Goal: Task Accomplishment & Management: Use online tool/utility

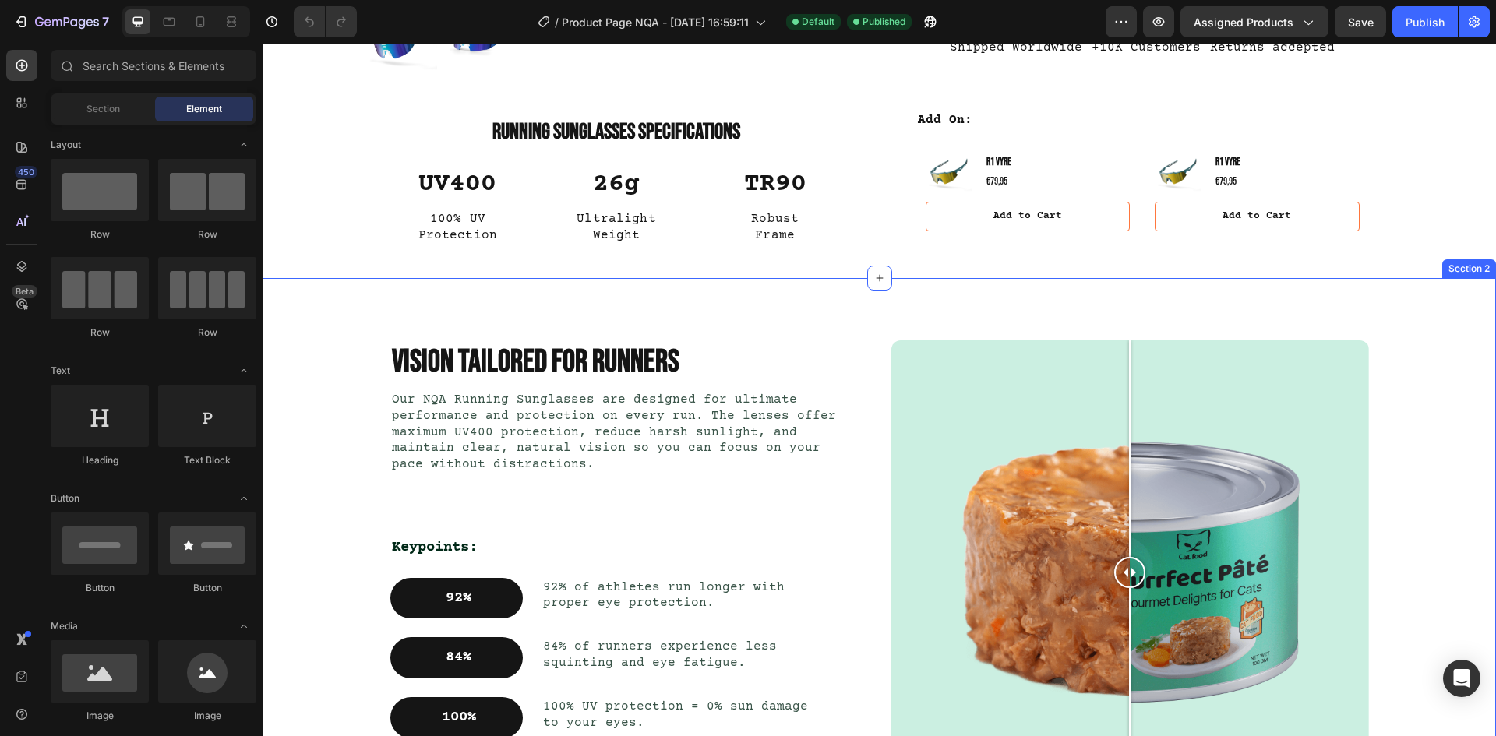
scroll to position [1091, 0]
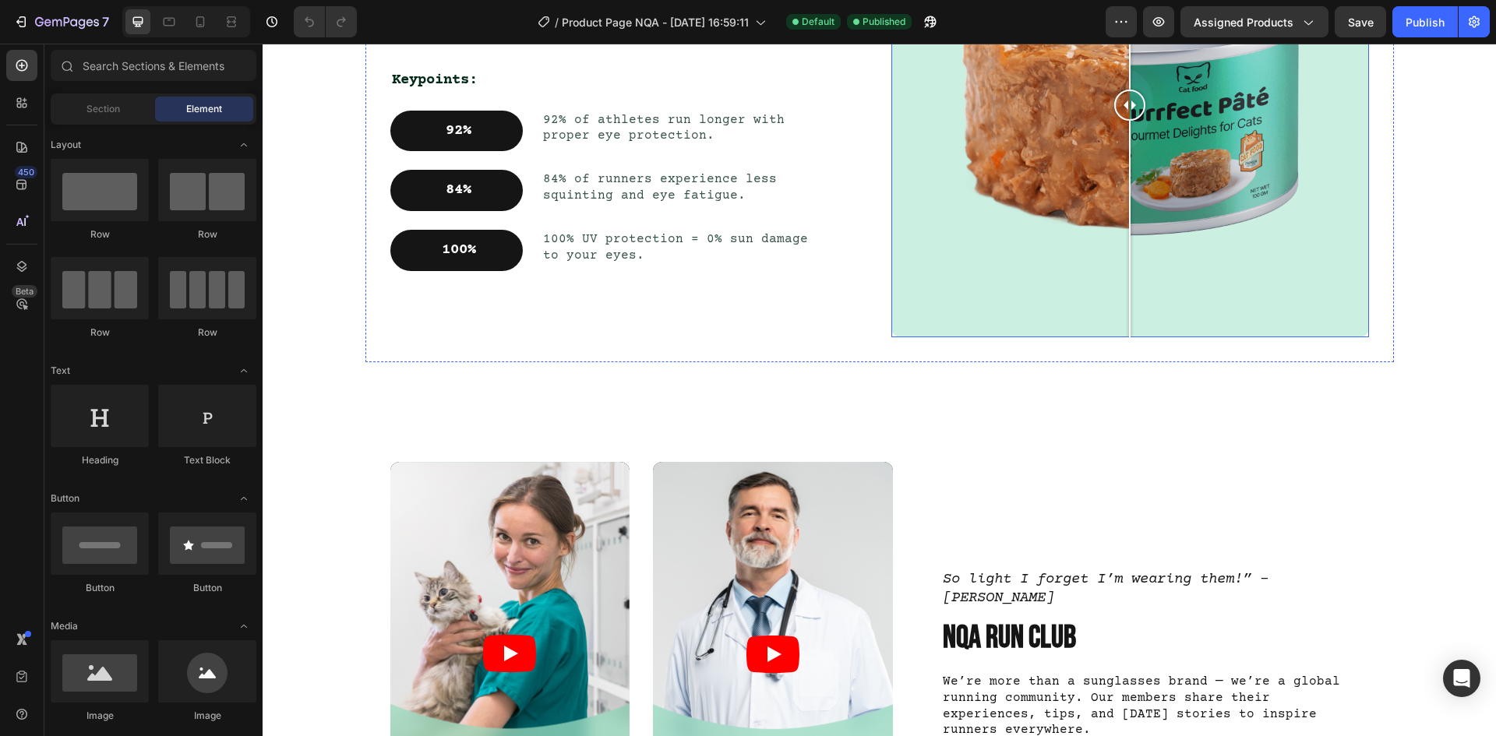
click at [1117, 193] on div at bounding box center [1129, 105] width 31 height 464
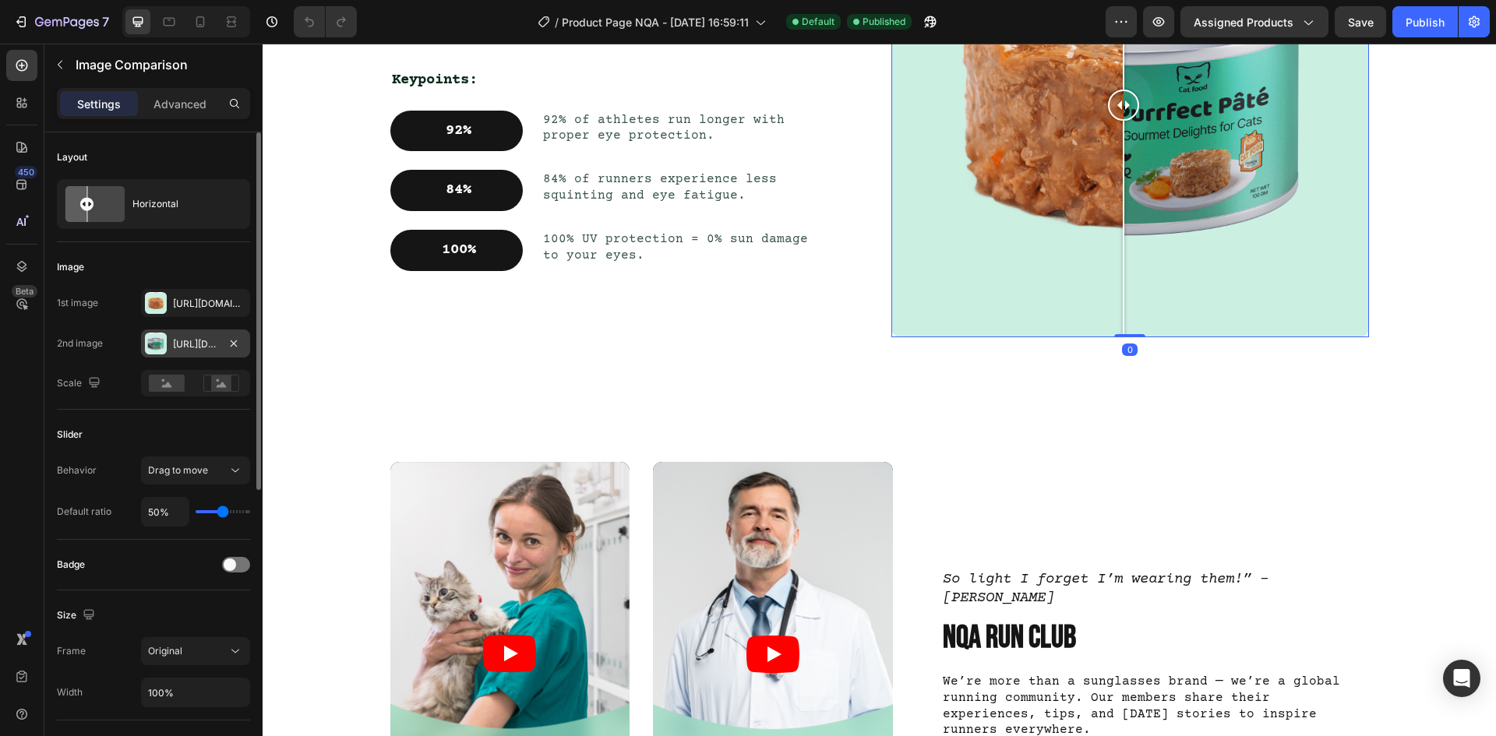
click at [182, 341] on div "[URL][DOMAIN_NAME]" at bounding box center [195, 344] width 45 height 14
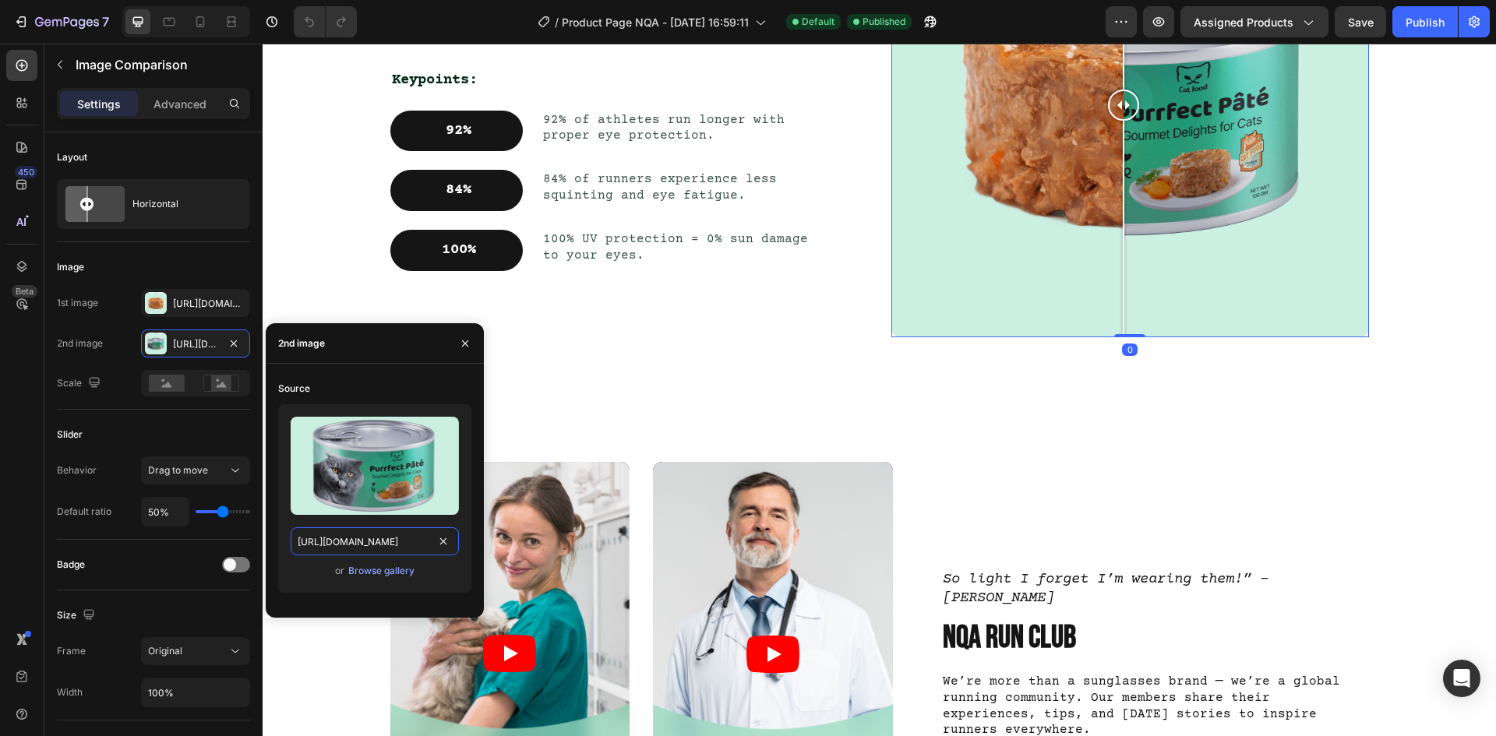
click at [358, 548] on input "[URL][DOMAIN_NAME]" at bounding box center [375, 541] width 168 height 28
paste input "81DNM6h8G8L._AC_SL1500.jpg?v=1756204508"
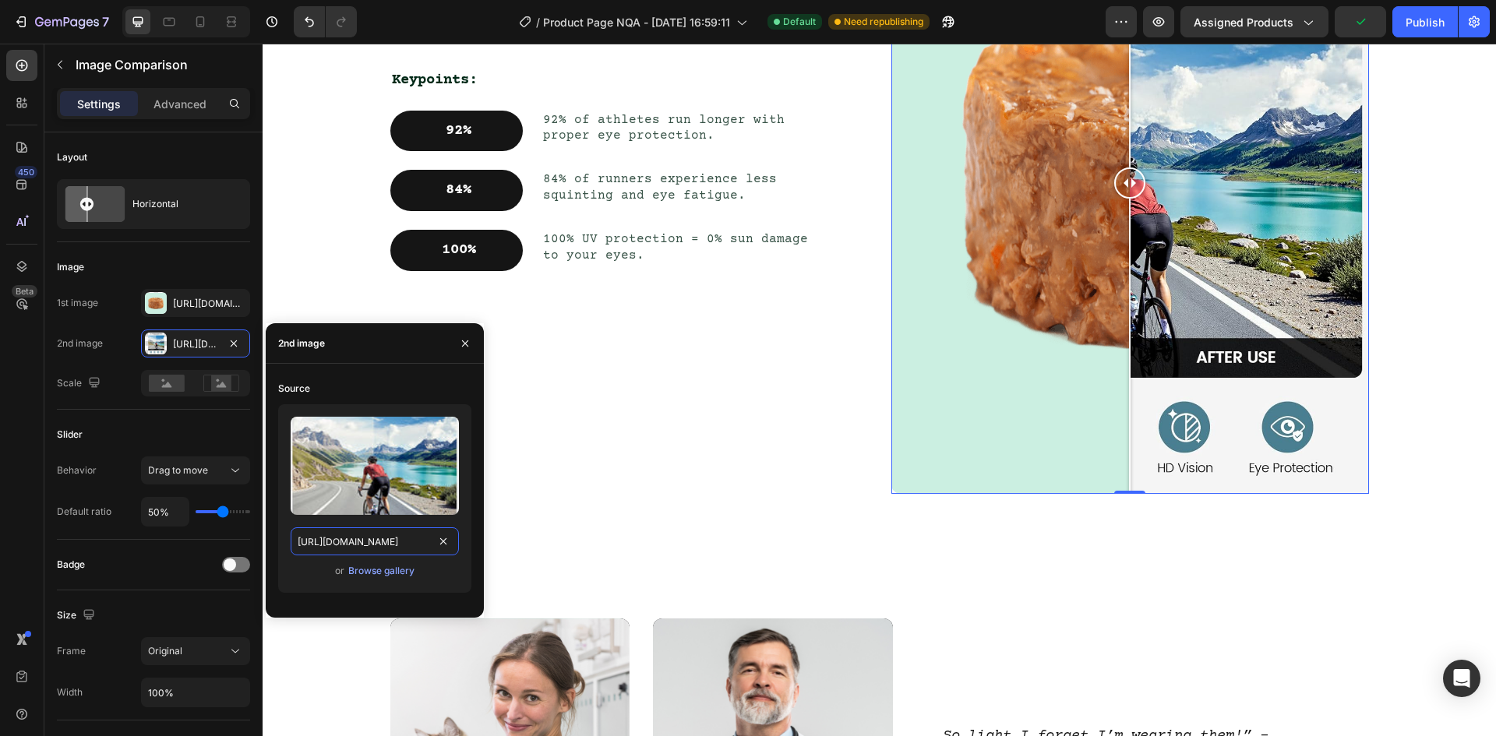
type input "[URL][DOMAIN_NAME]"
click at [440, 579] on div "or Browse gallery" at bounding box center [375, 571] width 168 height 19
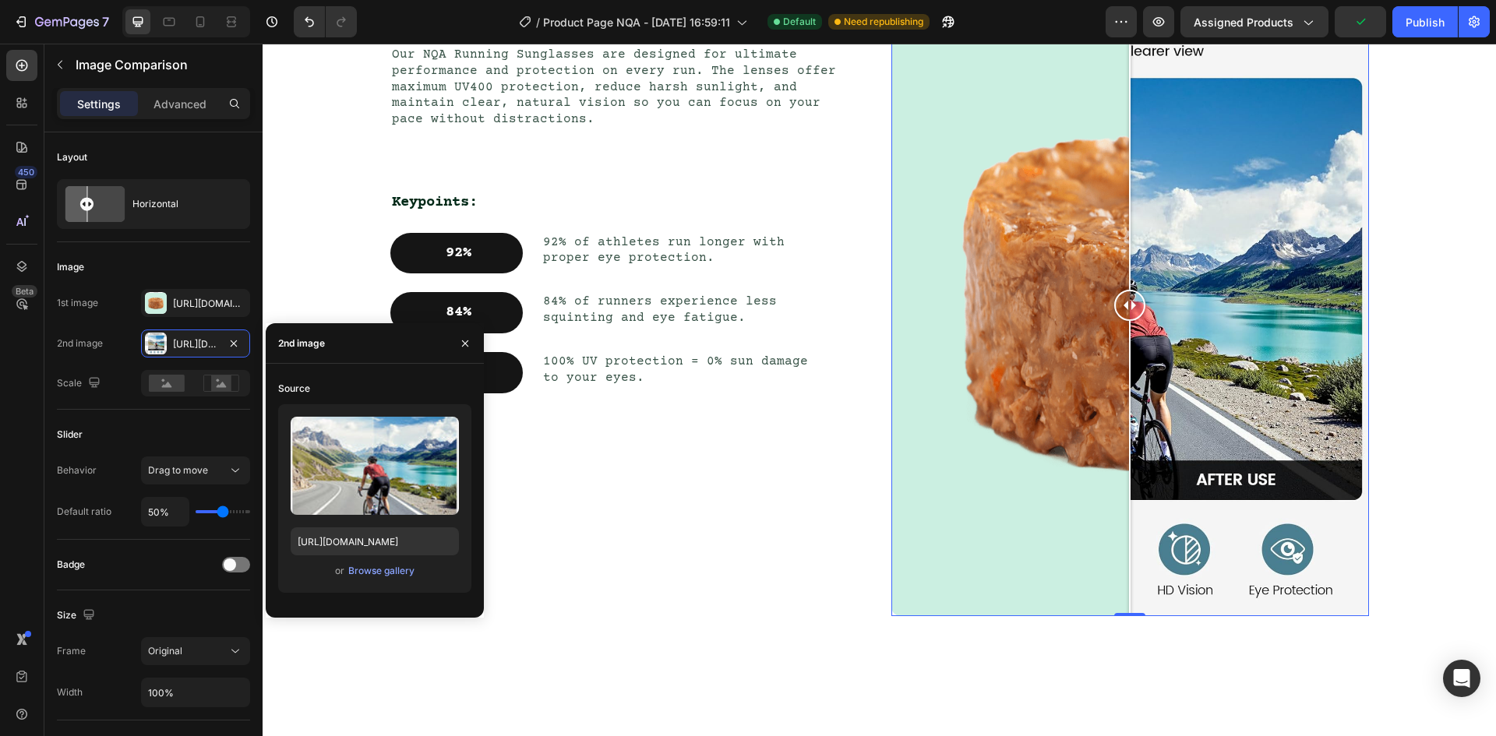
scroll to position [935, 0]
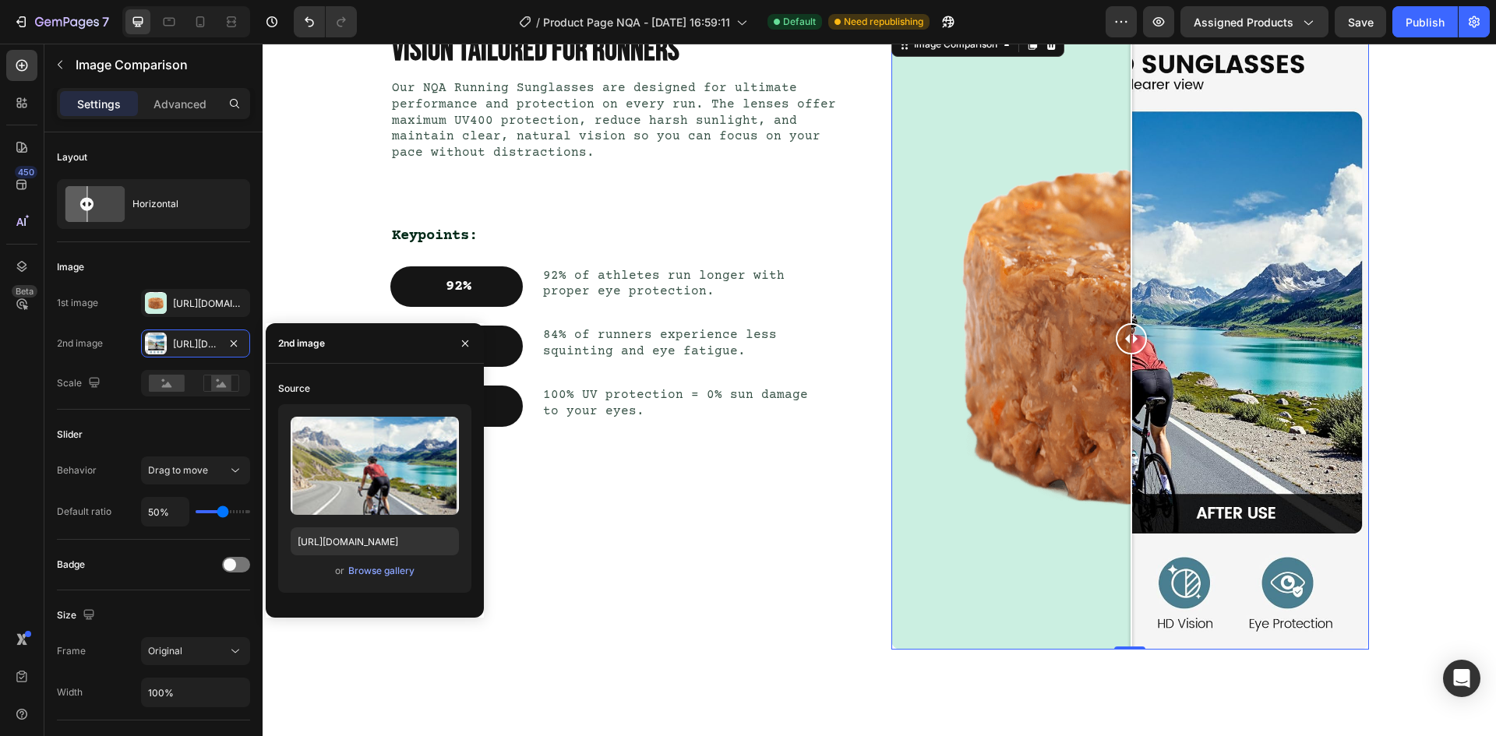
drag, startPoint x: 1123, startPoint y: 341, endPoint x: 1125, endPoint y: 354, distance: 12.7
click at [1125, 354] on div at bounding box center [1131, 338] width 31 height 31
click at [151, 308] on div at bounding box center [156, 303] width 22 height 22
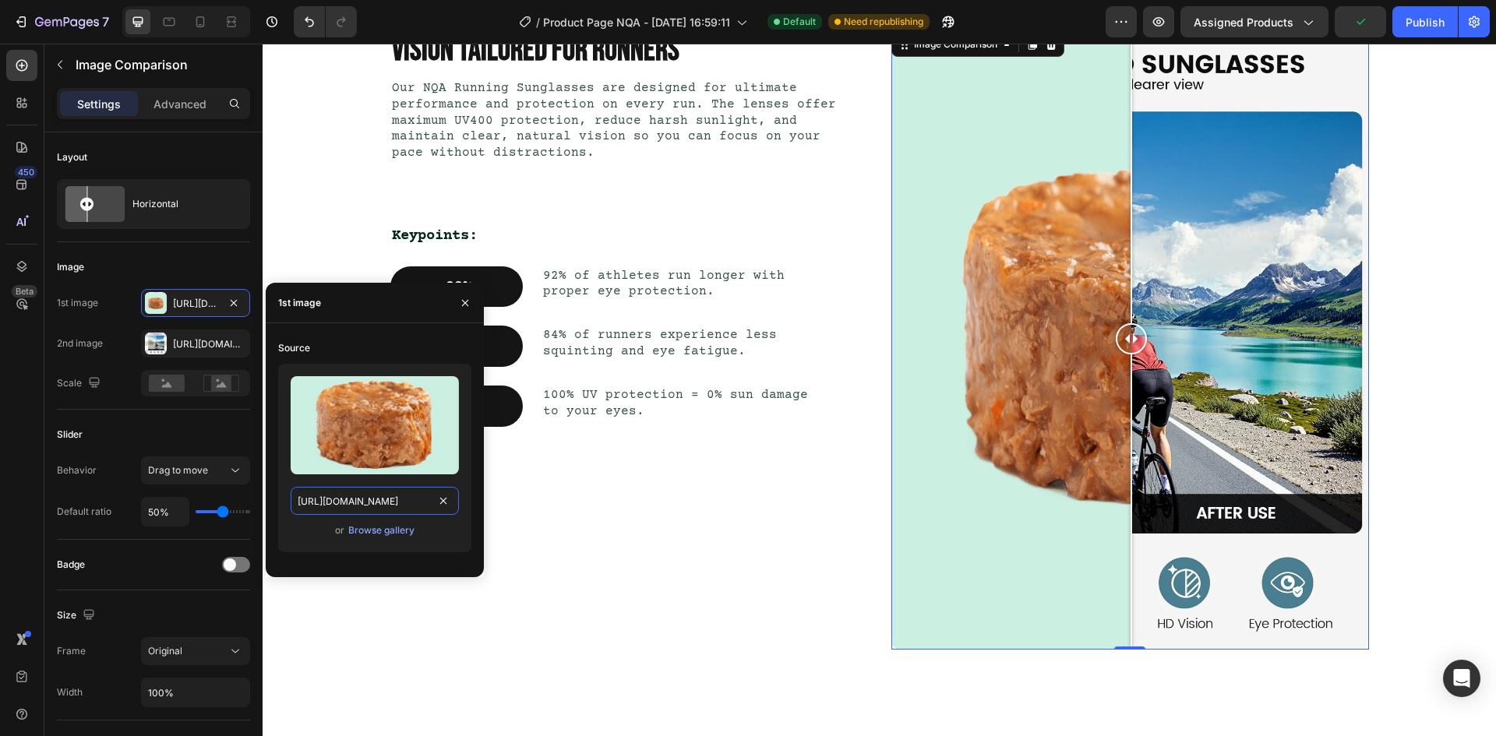
click at [387, 499] on input "[URL][DOMAIN_NAME]" at bounding box center [375, 501] width 168 height 28
paste input "81DNM6h8G8L._AC_SL1500.jpg?v=1756204508"
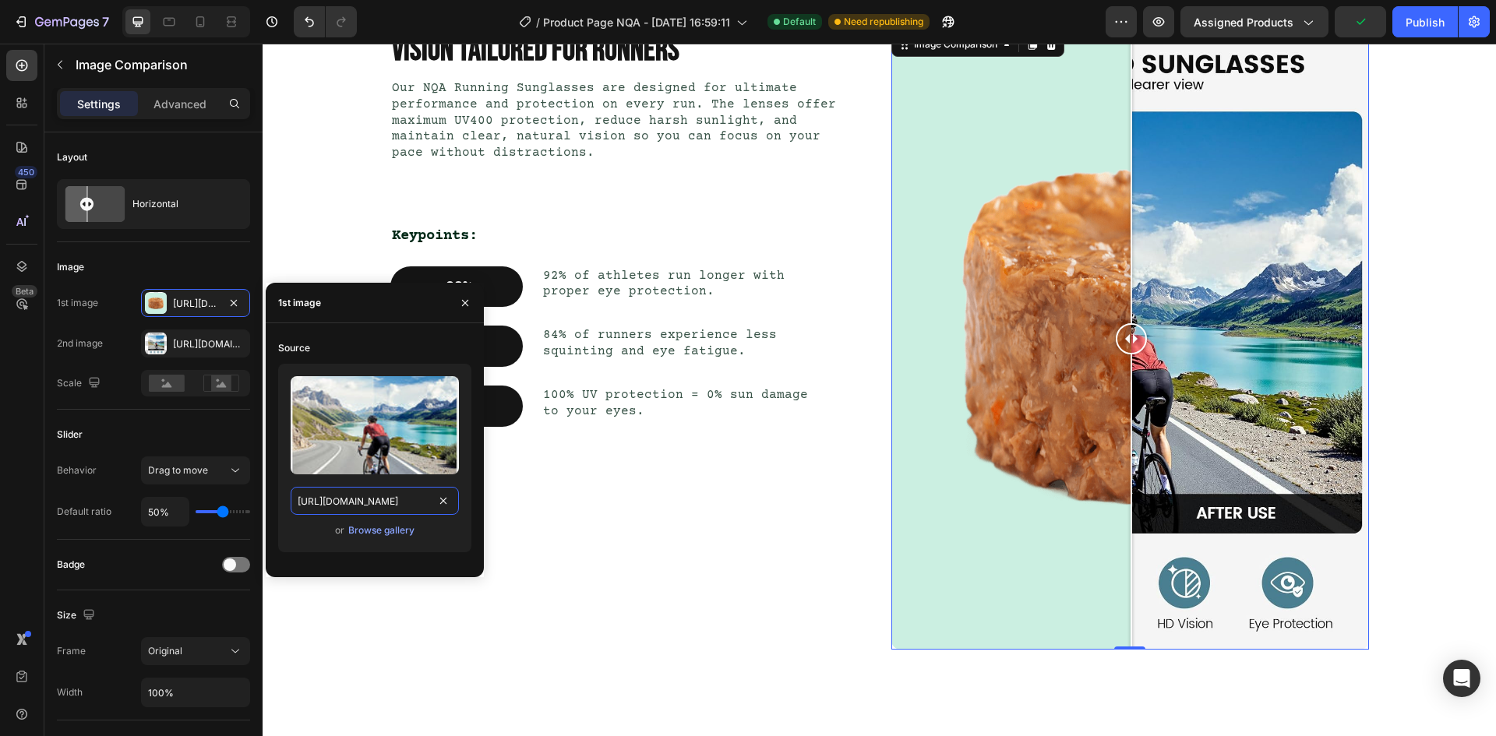
scroll to position [0, 325]
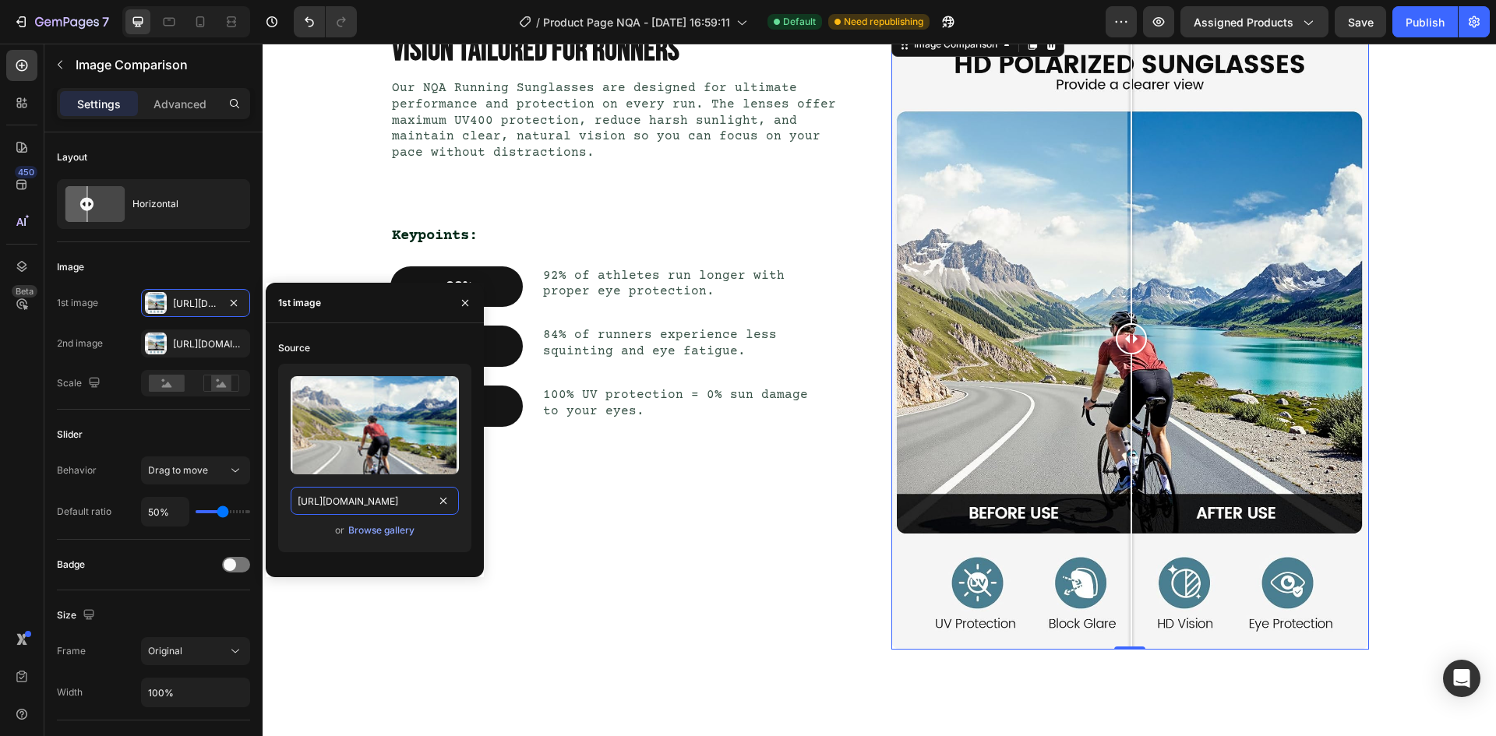
type input "[URL][DOMAIN_NAME]"
click at [459, 548] on div "Upload Image [URL][DOMAIN_NAME] or Browse gallery" at bounding box center [374, 458] width 193 height 189
drag, startPoint x: 1135, startPoint y: 338, endPoint x: 1114, endPoint y: 344, distance: 21.7
click at [1114, 344] on div at bounding box center [1120, 338] width 31 height 31
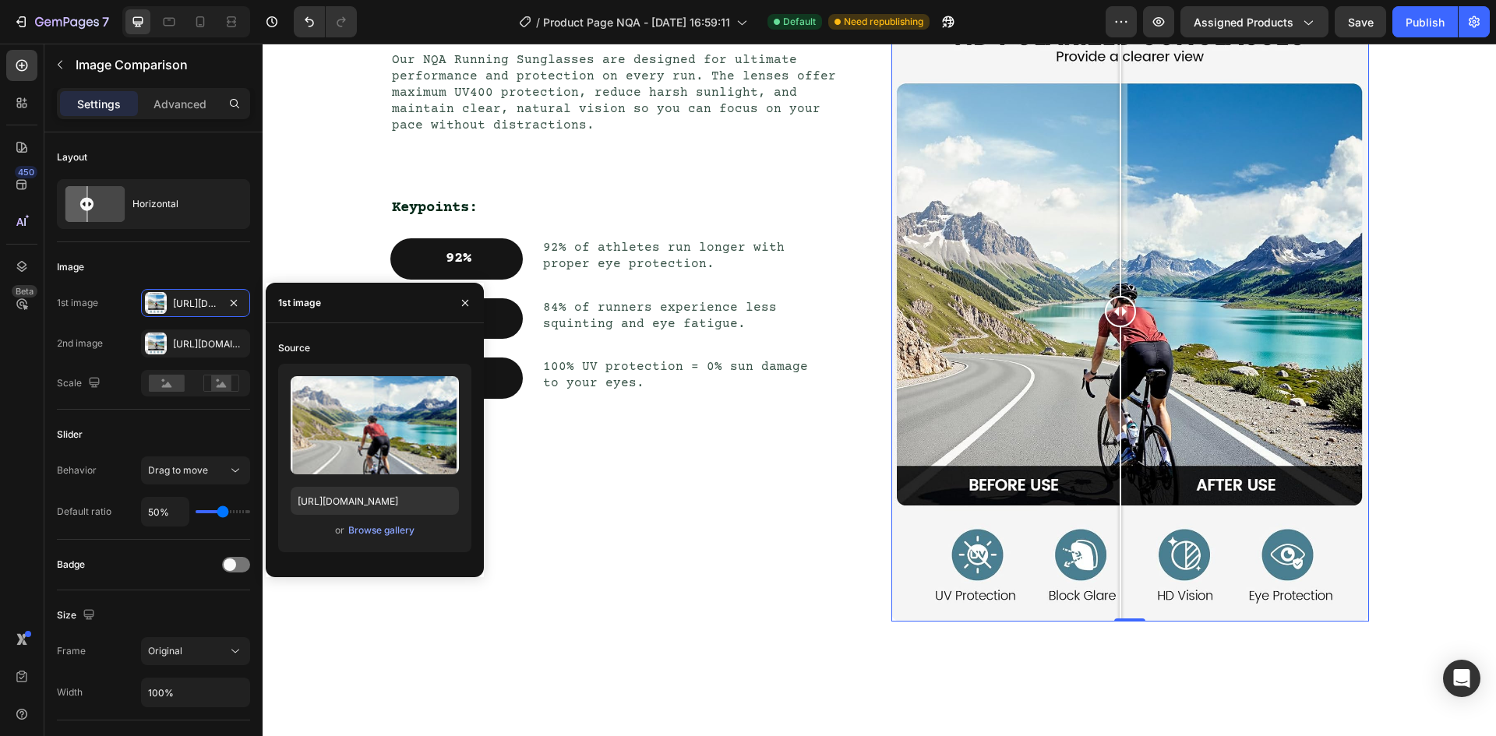
scroll to position [779, 0]
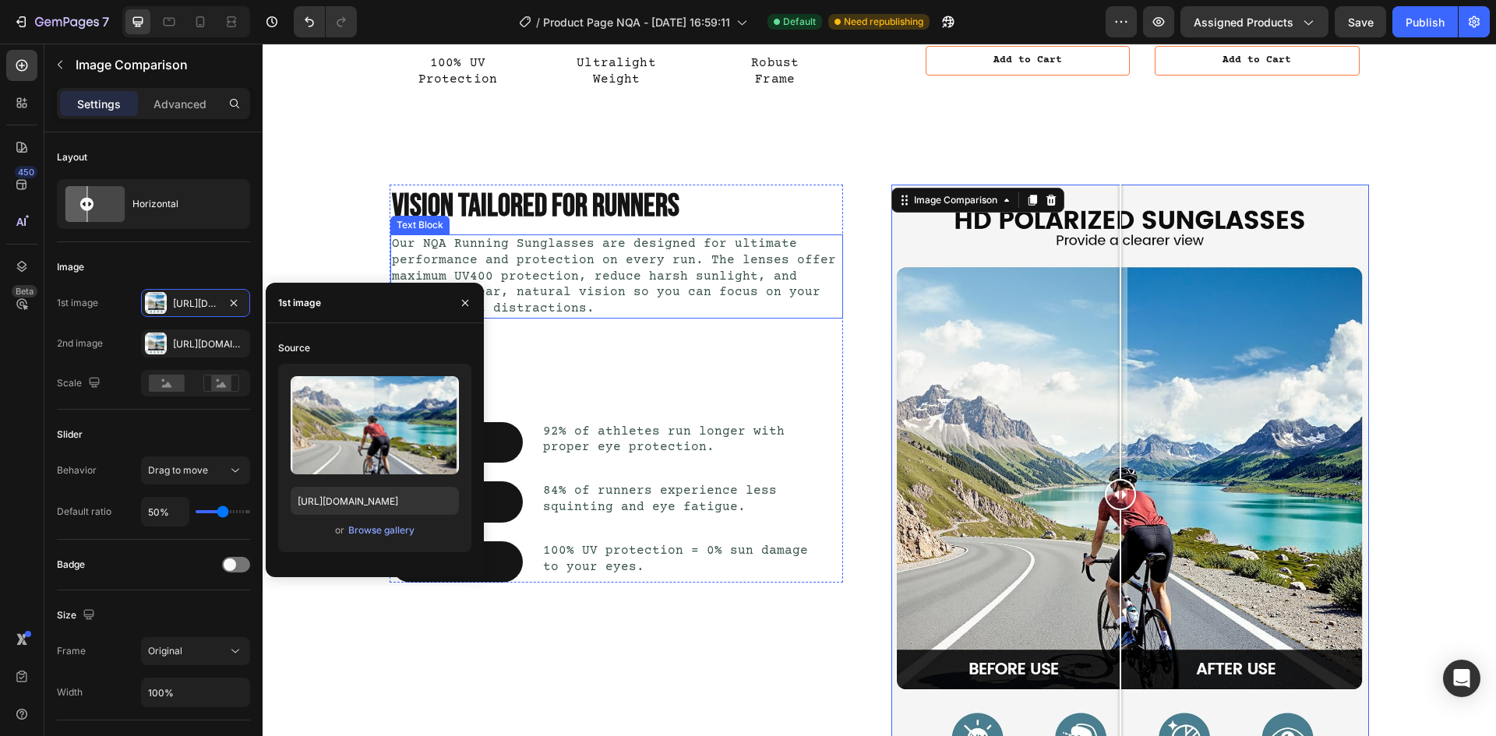
click at [823, 223] on h2 "VISION TAILORED FOR RUNNERS" at bounding box center [616, 207] width 453 height 44
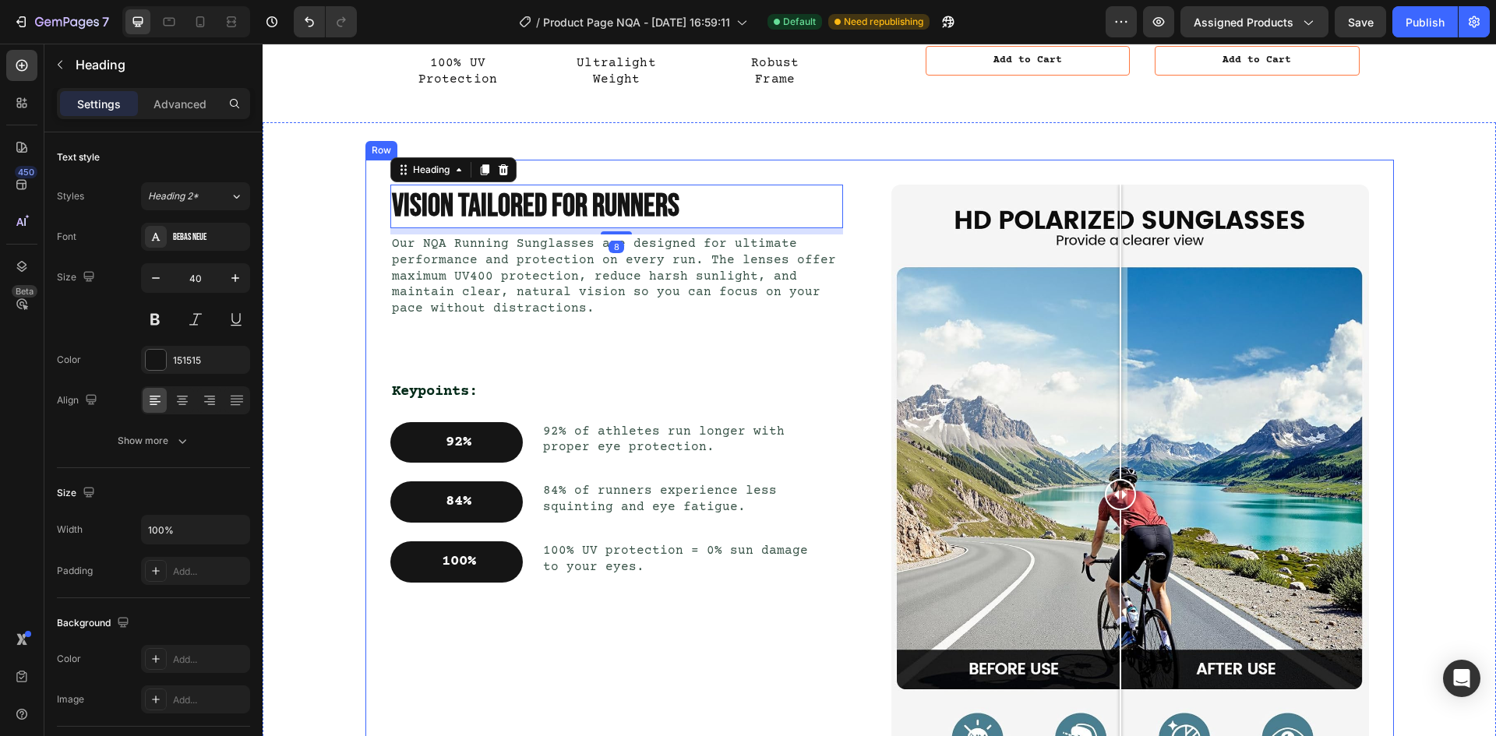
click at [848, 433] on div "VISION TAILORED FOR RUNNERS Heading 8 Our NQA Running Sunglasses are designed f…" at bounding box center [629, 495] width 478 height 621
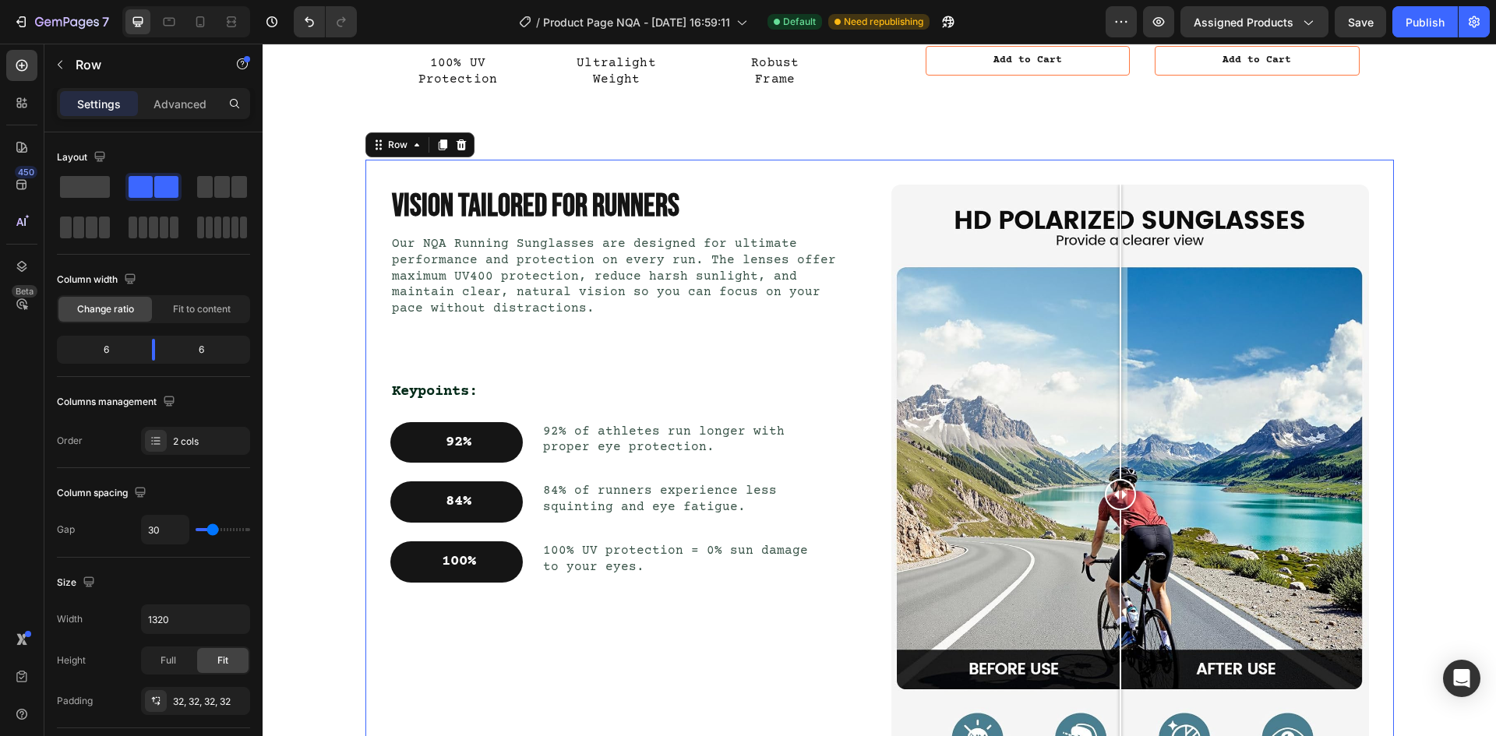
scroll to position [857, 0]
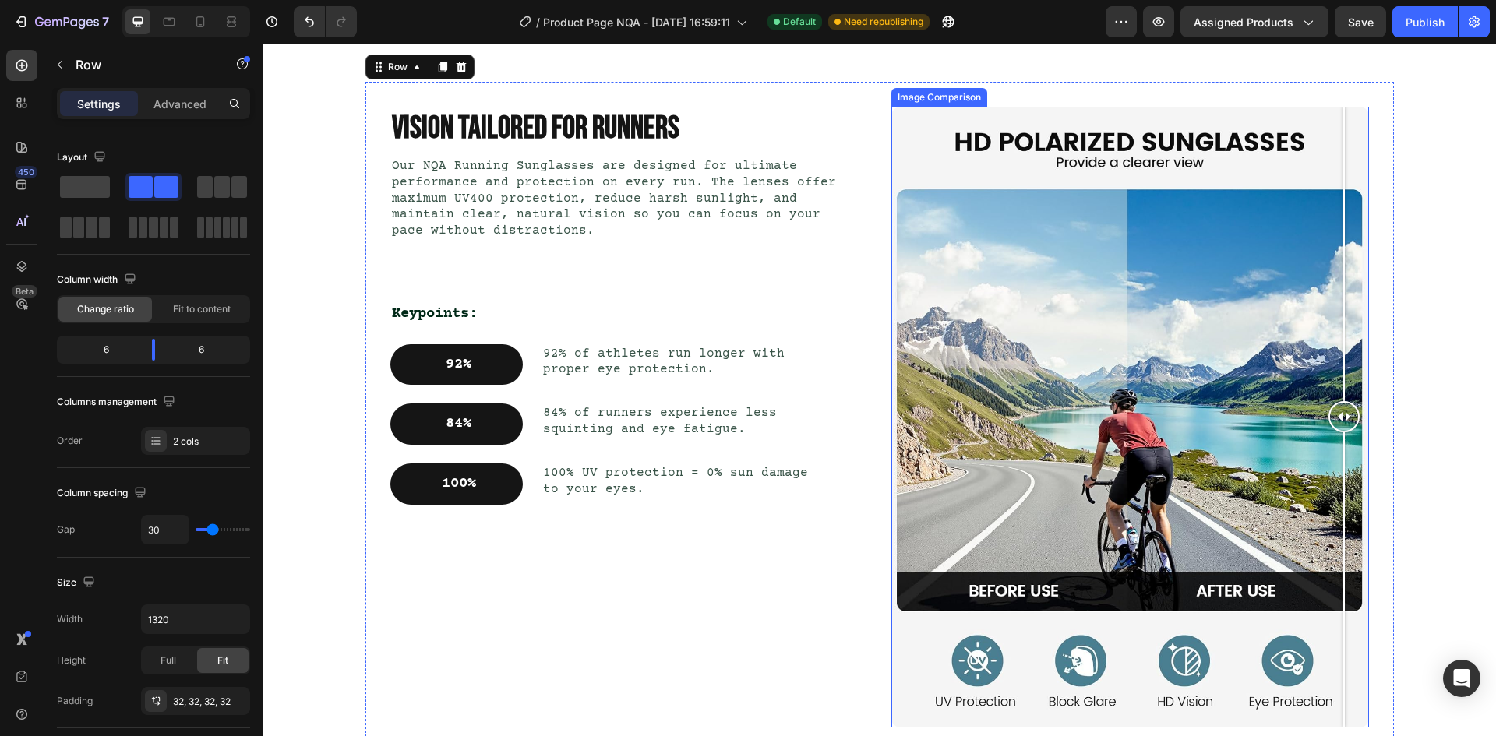
click at [1337, 345] on div at bounding box center [1130, 417] width 478 height 621
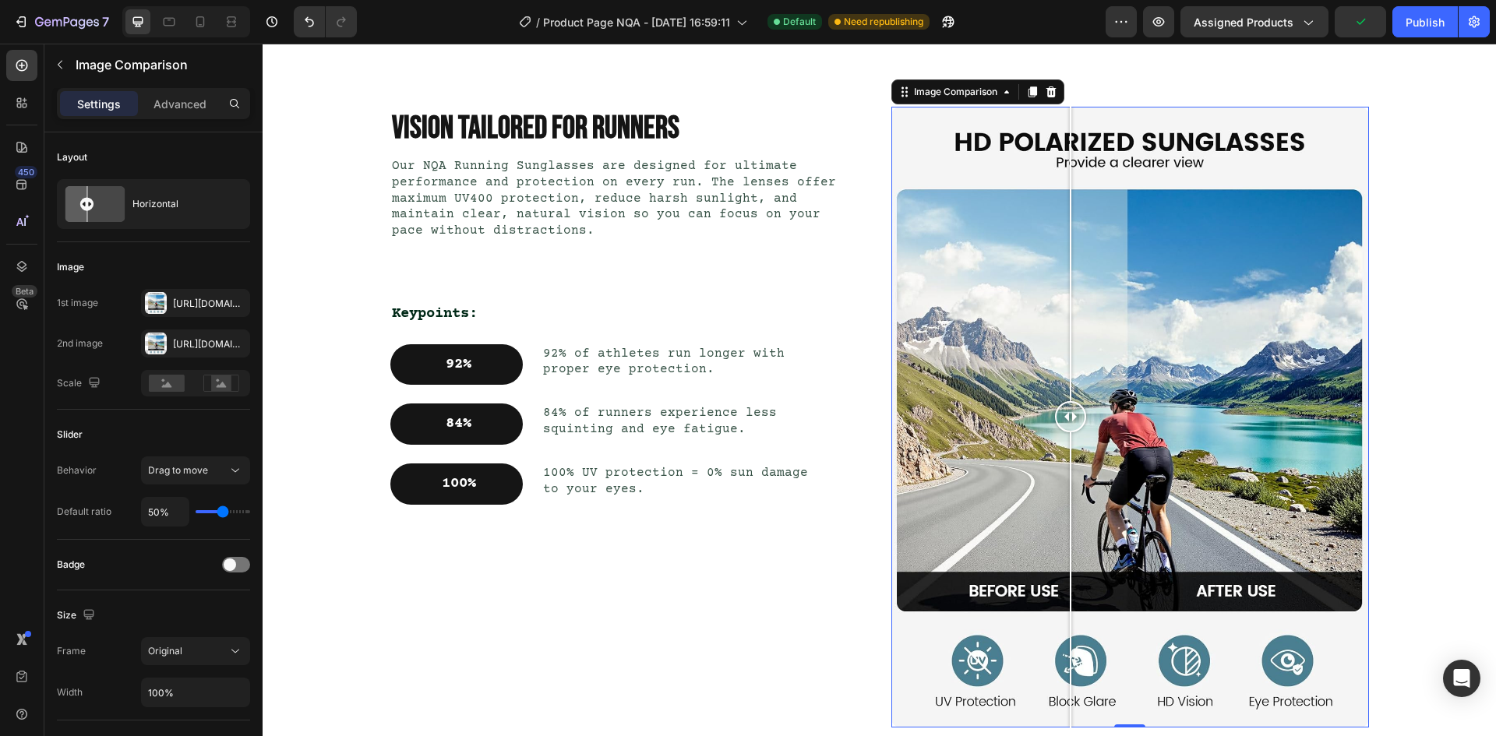
drag, startPoint x: 1329, startPoint y: 424, endPoint x: 1064, endPoint y: 462, distance: 267.6
click at [1064, 462] on div at bounding box center [1070, 417] width 31 height 621
drag, startPoint x: 1068, startPoint y: 408, endPoint x: 1123, endPoint y: 446, distance: 66.6
click at [1123, 446] on div at bounding box center [1128, 417] width 31 height 621
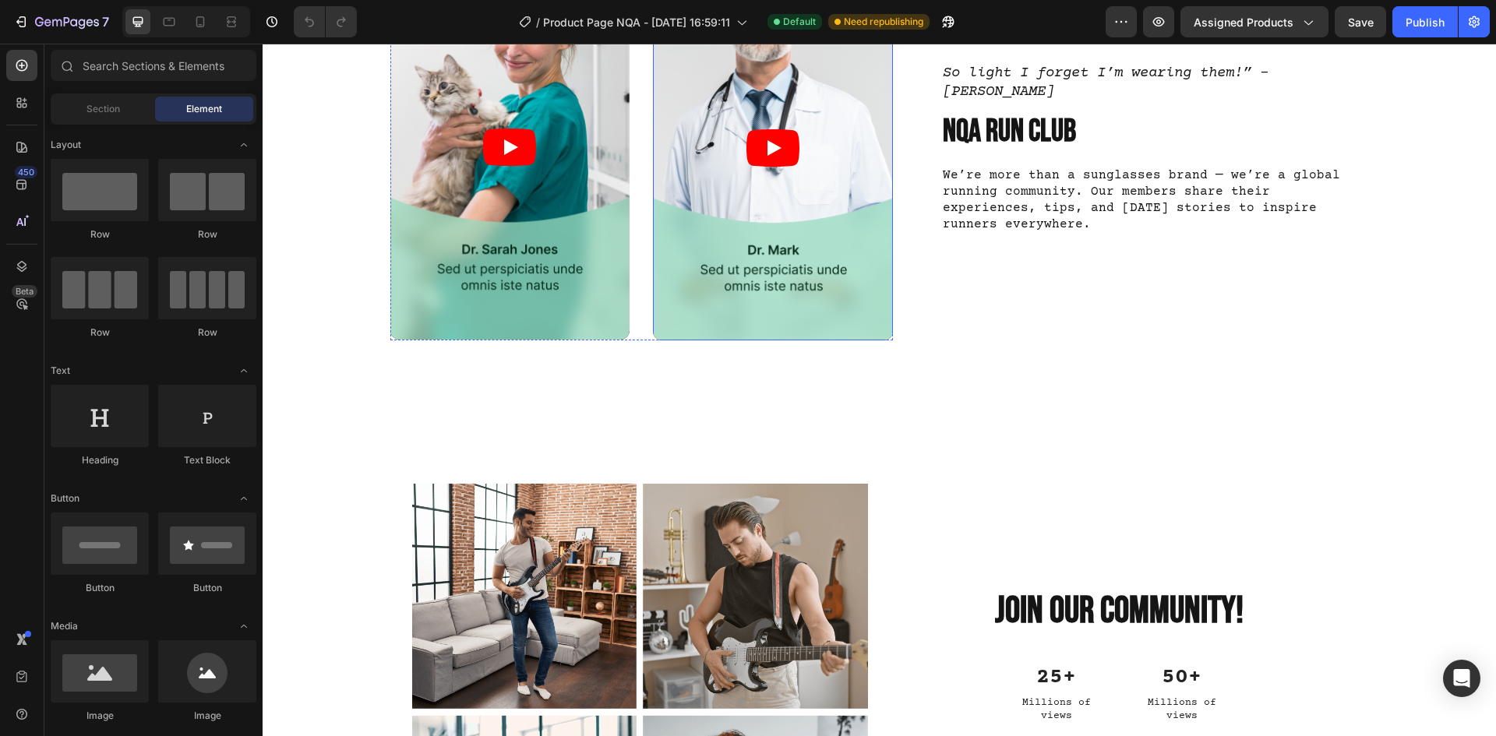
scroll to position [2103, 0]
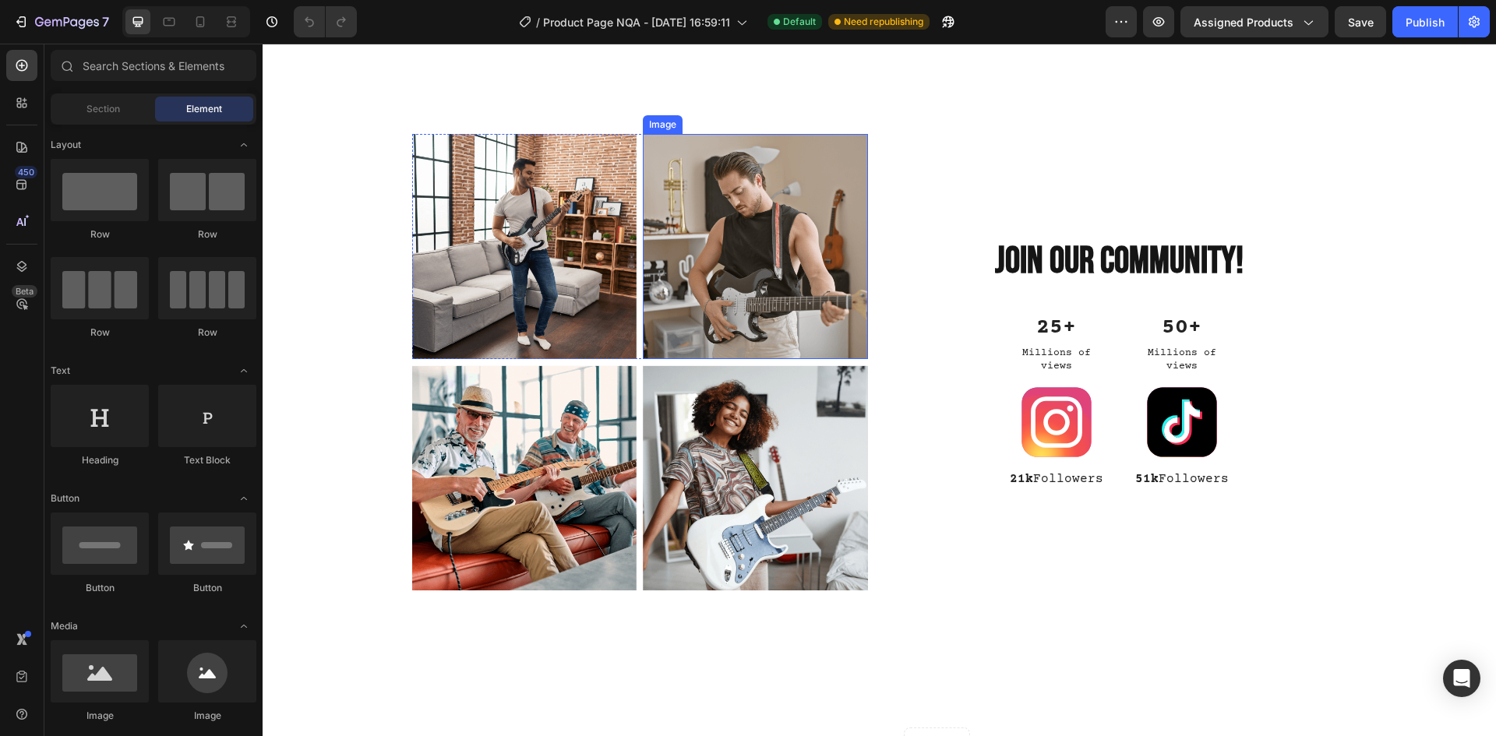
click at [774, 271] on img at bounding box center [755, 246] width 225 height 225
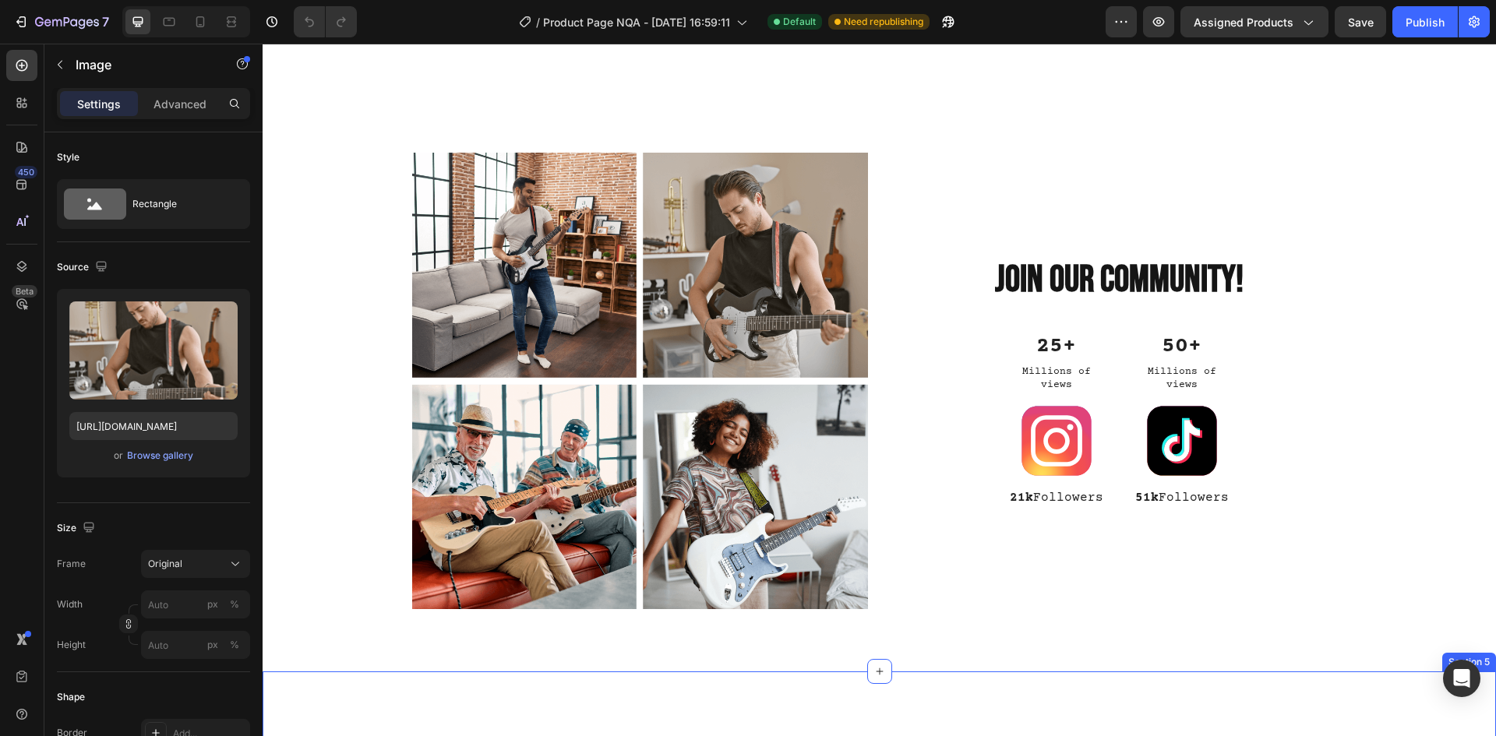
scroll to position [1984, 0]
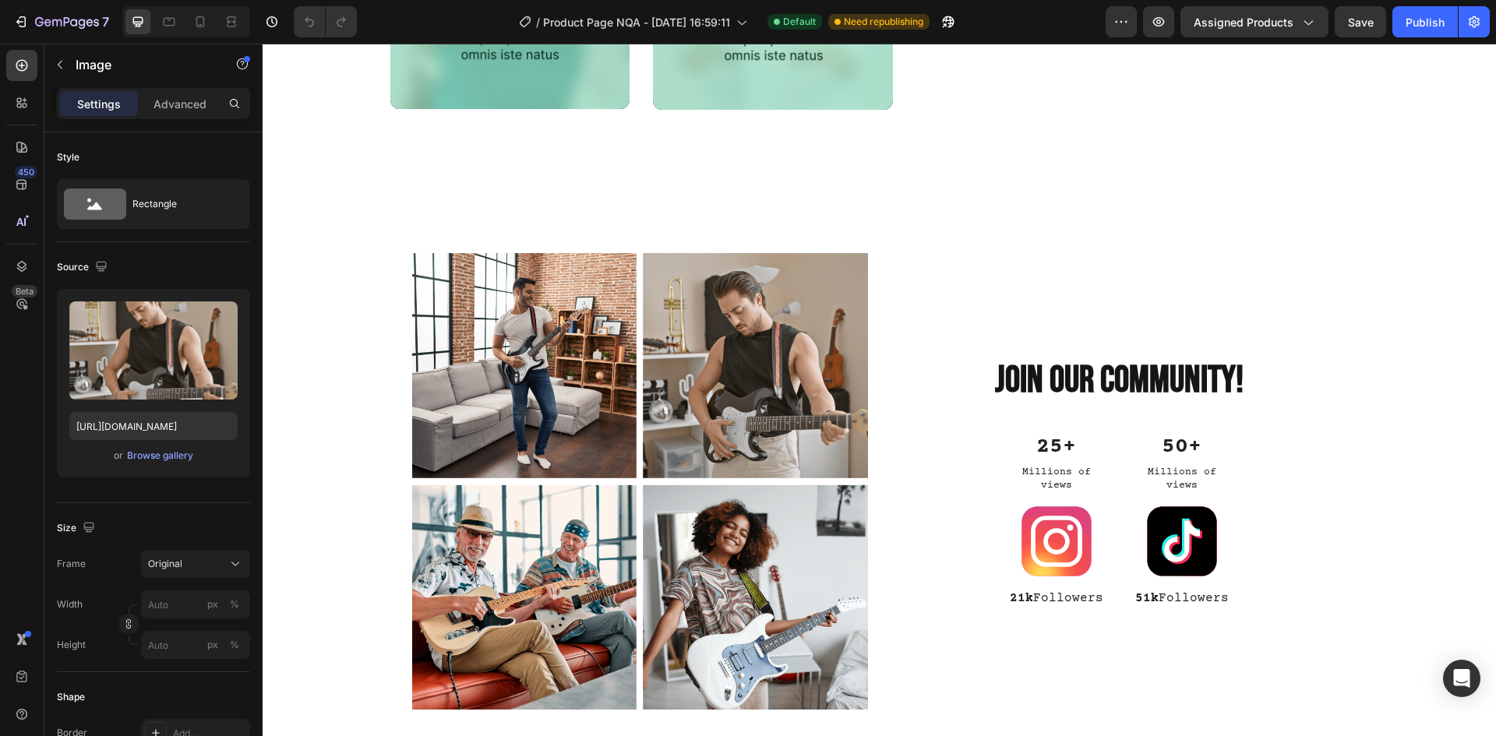
click at [720, 340] on img at bounding box center [755, 365] width 225 height 225
click at [163, 425] on input "https://cdn.shopify.com/s/files/1/2005/9307/files/gempages_432750572815254551-1…" at bounding box center [153, 426] width 168 height 28
paste input "0962/9637/0515/files/example_image_runner_1.png?v=1756204987"
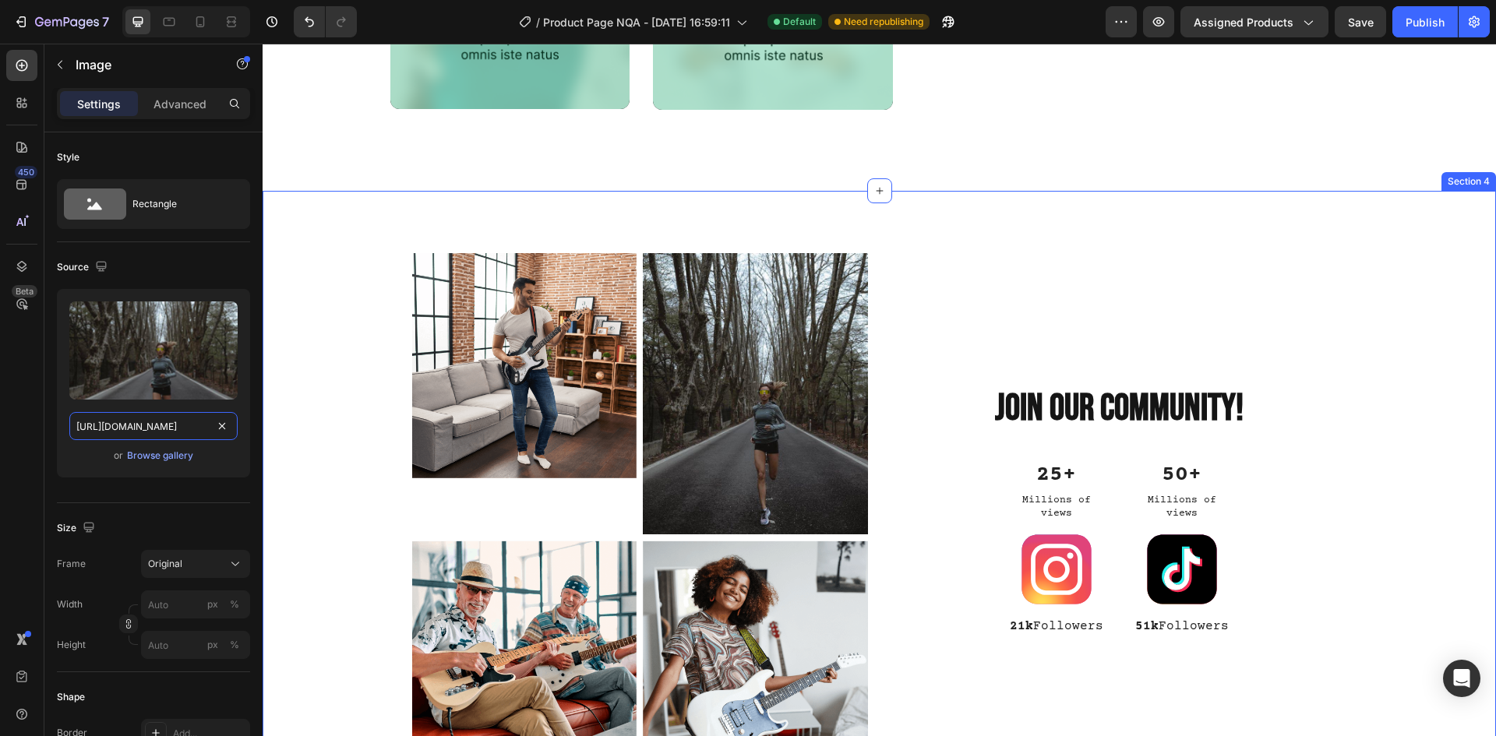
type input "https://cdn.shopify.com/s/files/1/2005/9307/files/gempages_432750572815254551-1…"
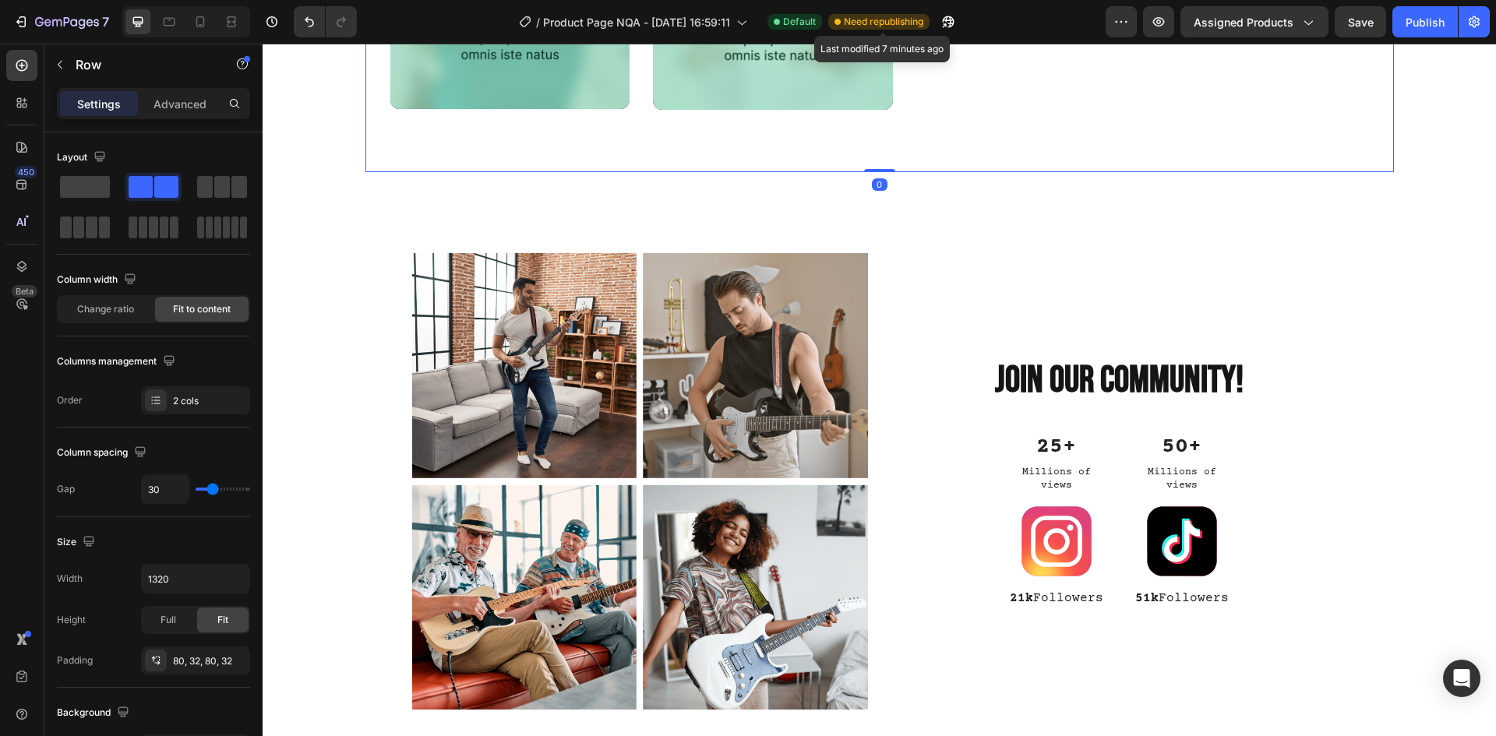
click at [903, 23] on span "Need republishing" at bounding box center [883, 22] width 79 height 14
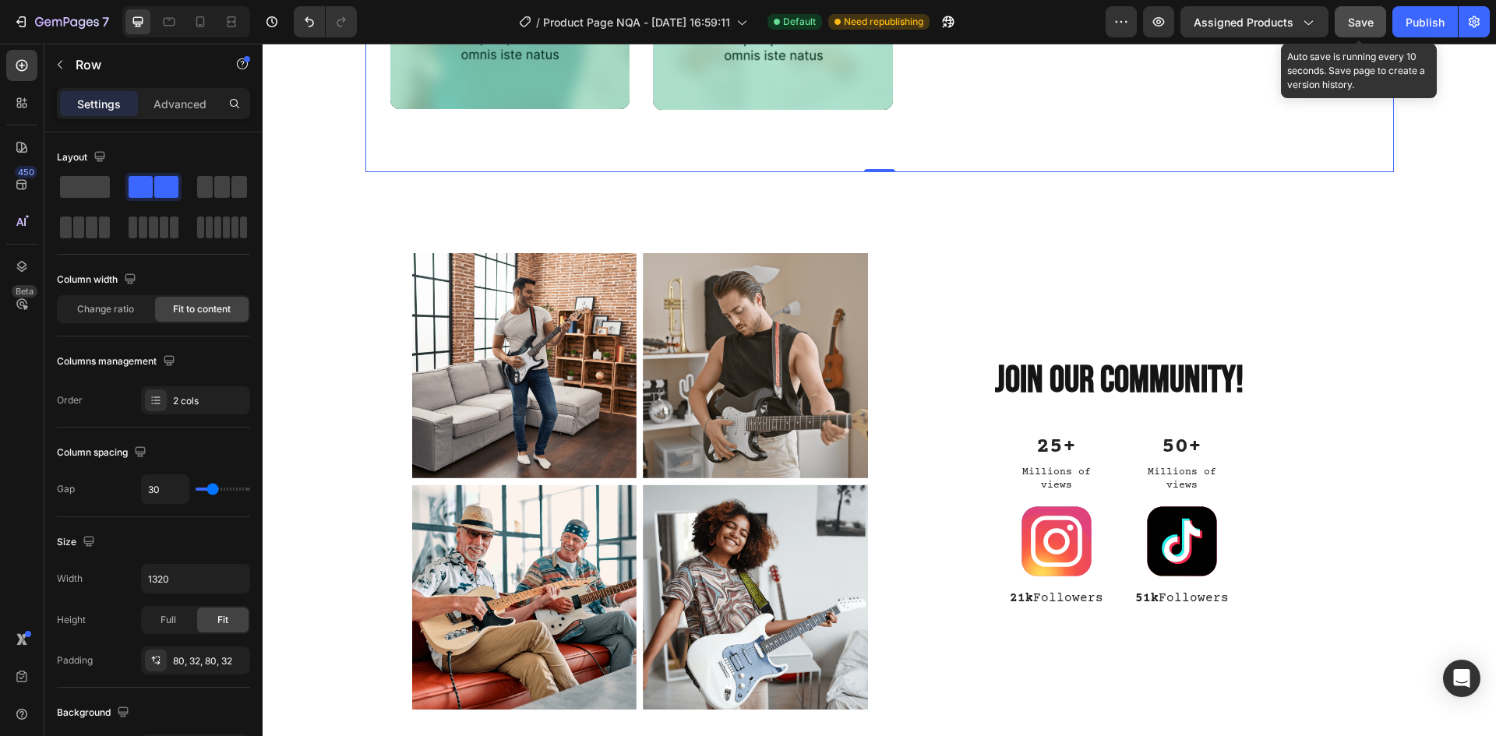
click at [1348, 24] on span "Save" at bounding box center [1361, 22] width 26 height 13
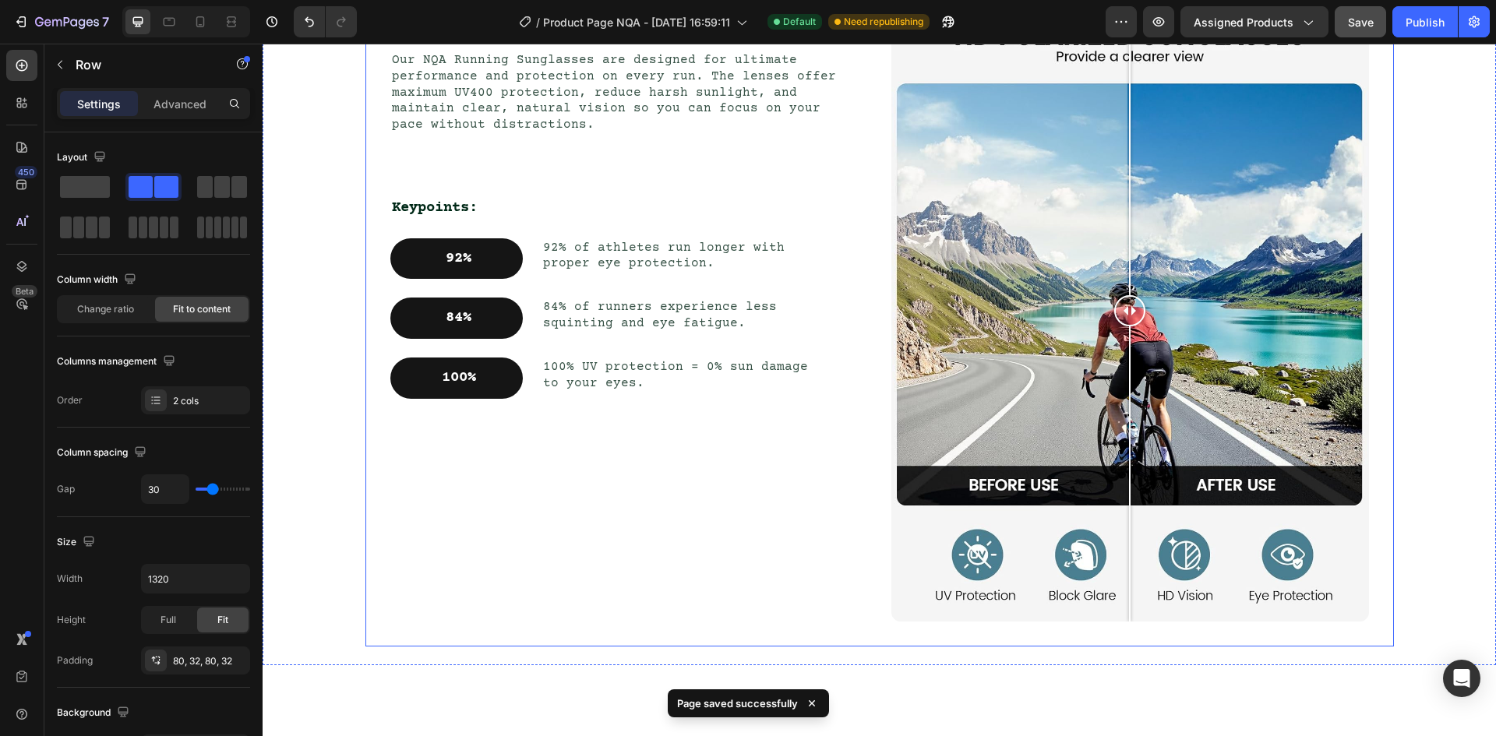
scroll to position [721, 0]
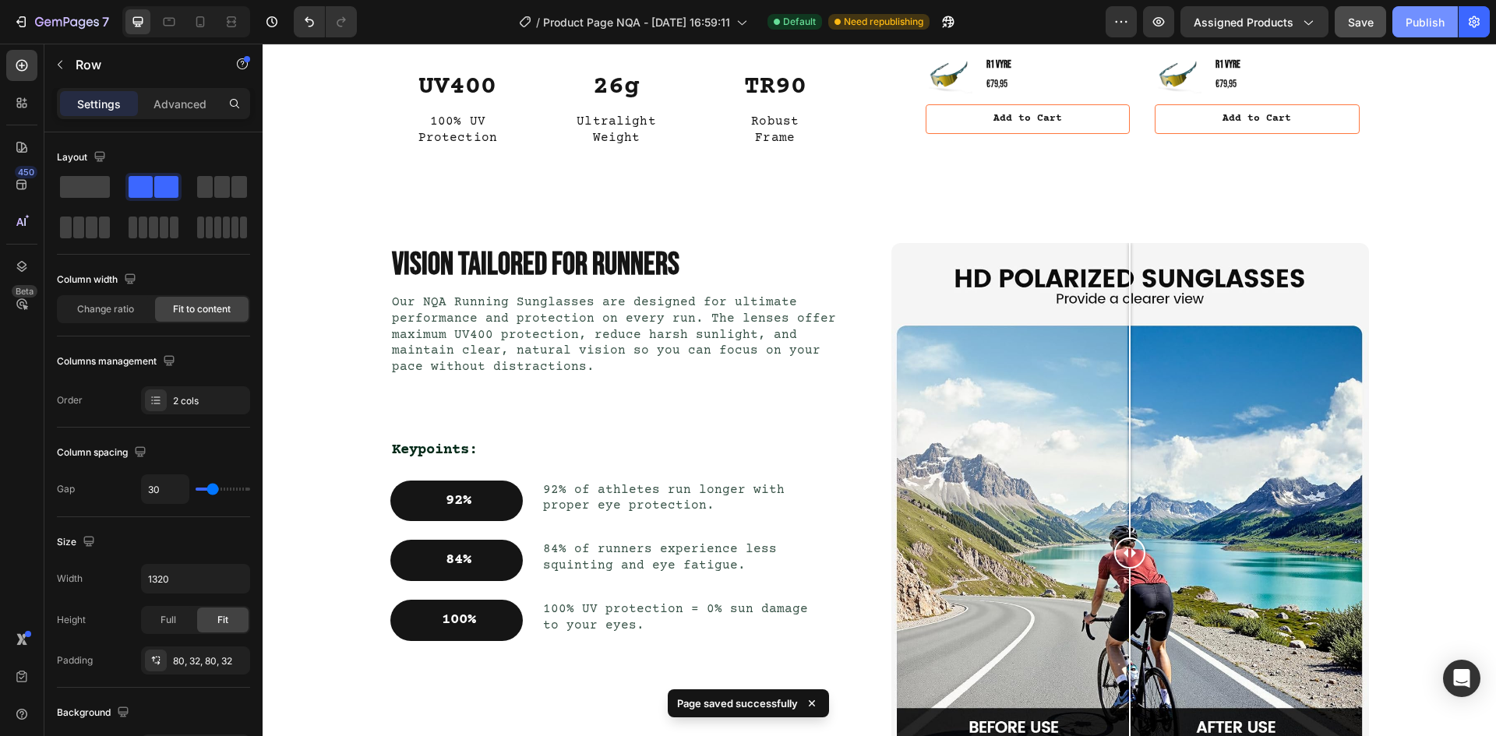
click at [1419, 29] on div "Publish" at bounding box center [1424, 22] width 39 height 16
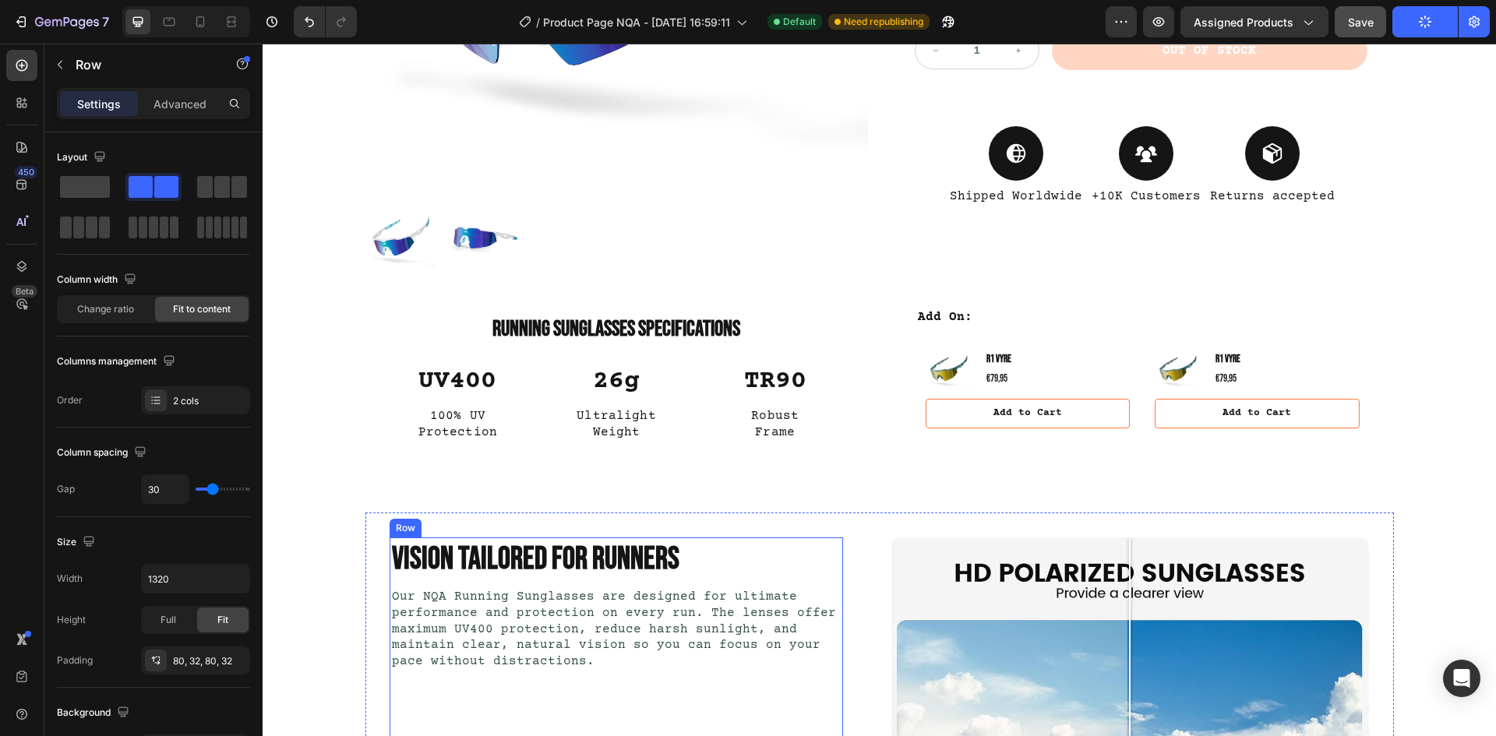
scroll to position [0, 0]
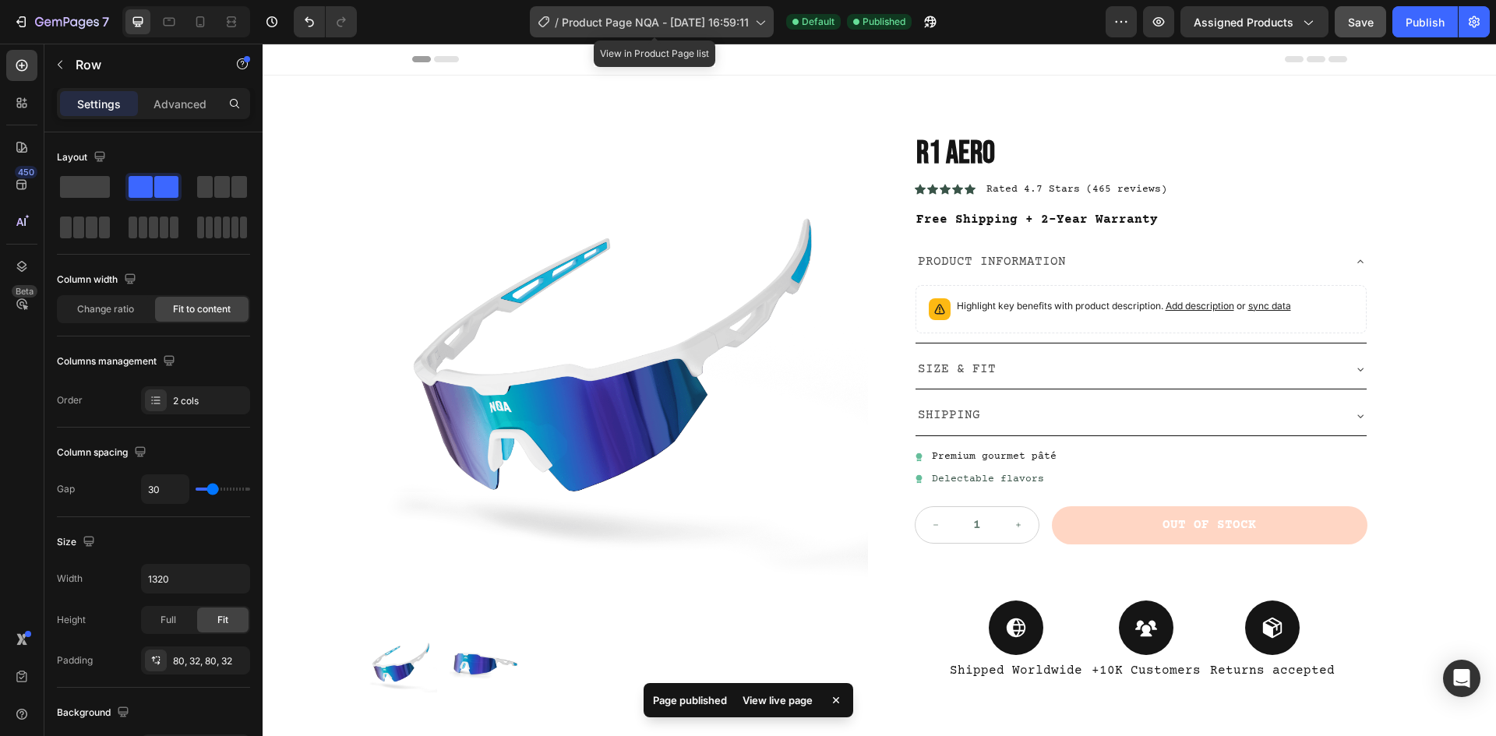
click at [711, 26] on span "Product Page NQA - [DATE] 16:59:11" at bounding box center [655, 22] width 187 height 16
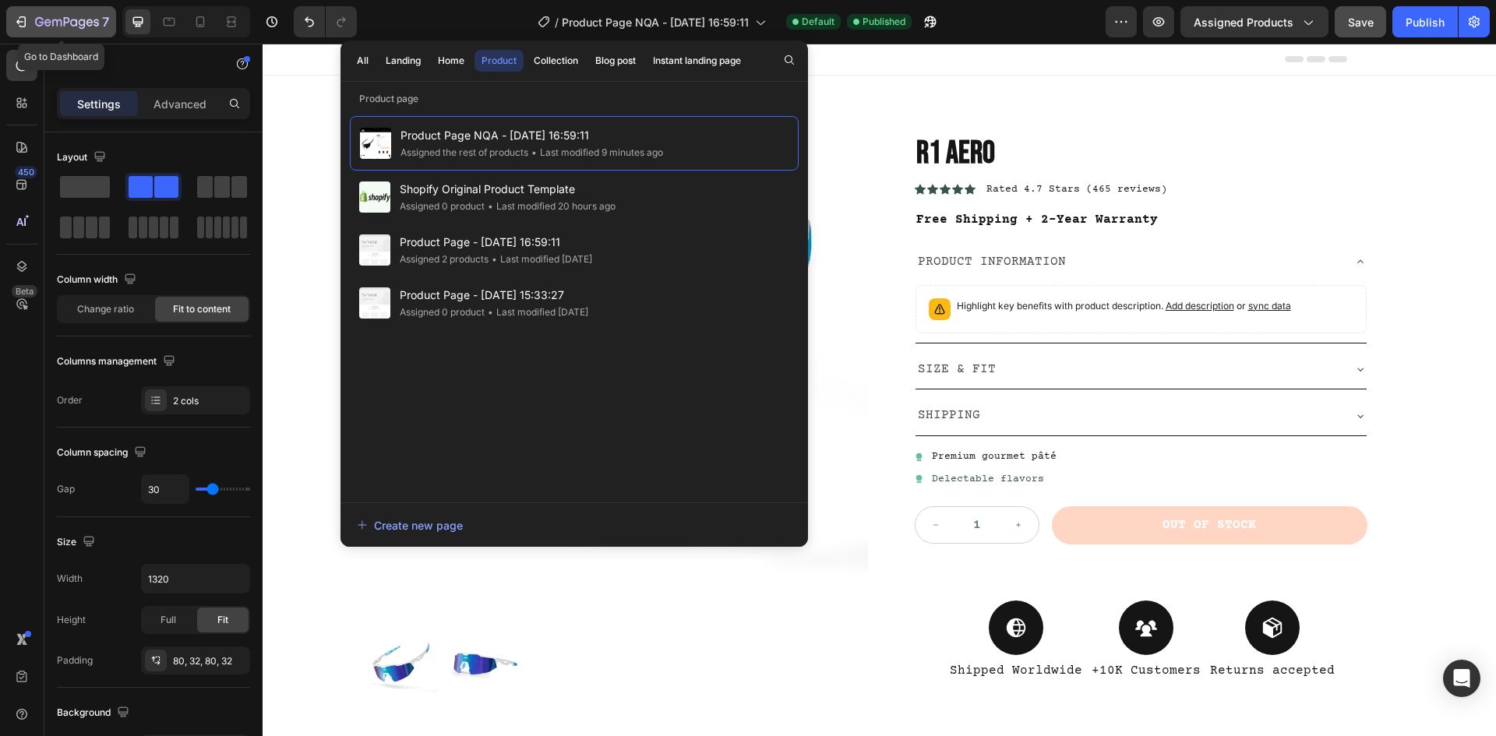
click at [93, 24] on icon "button" at bounding box center [89, 22] width 7 height 7
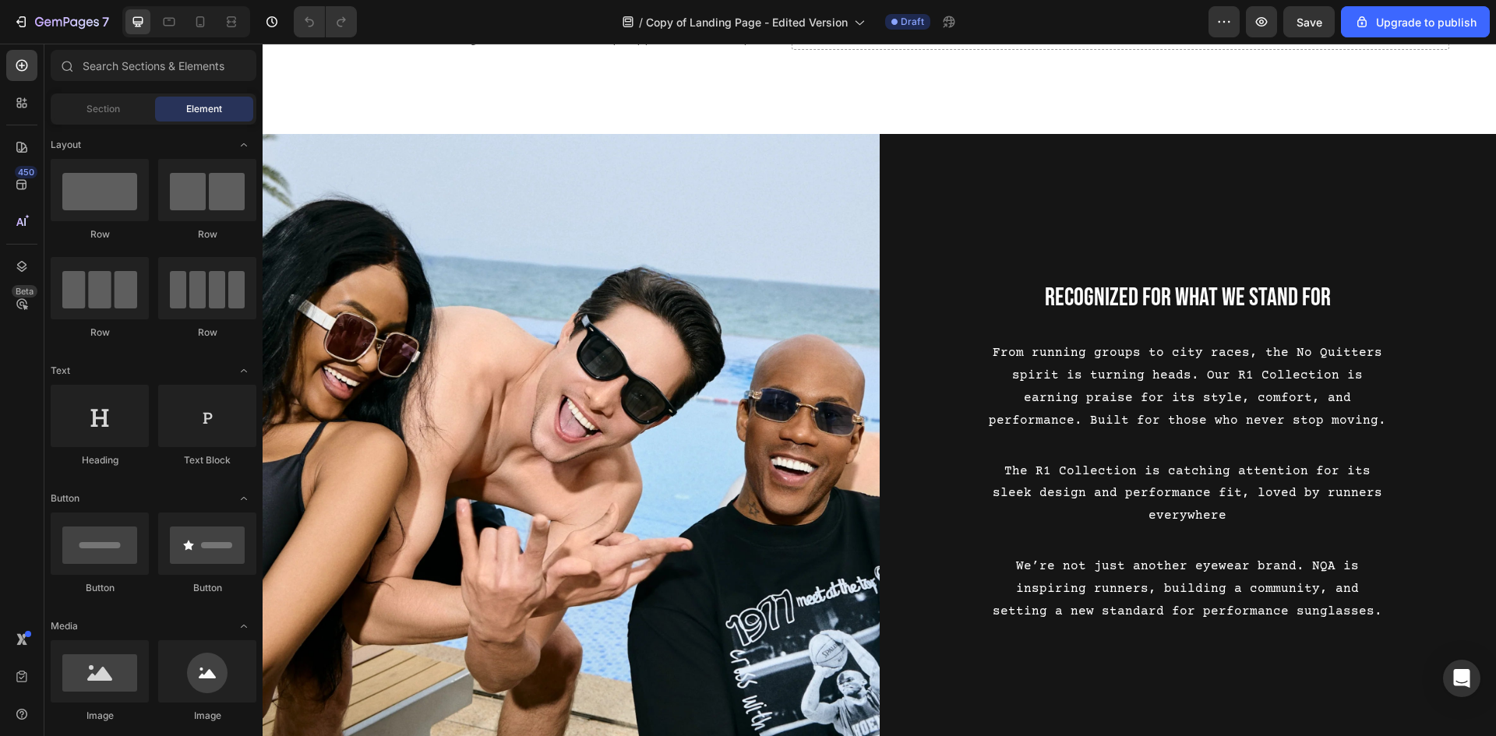
scroll to position [2493, 0]
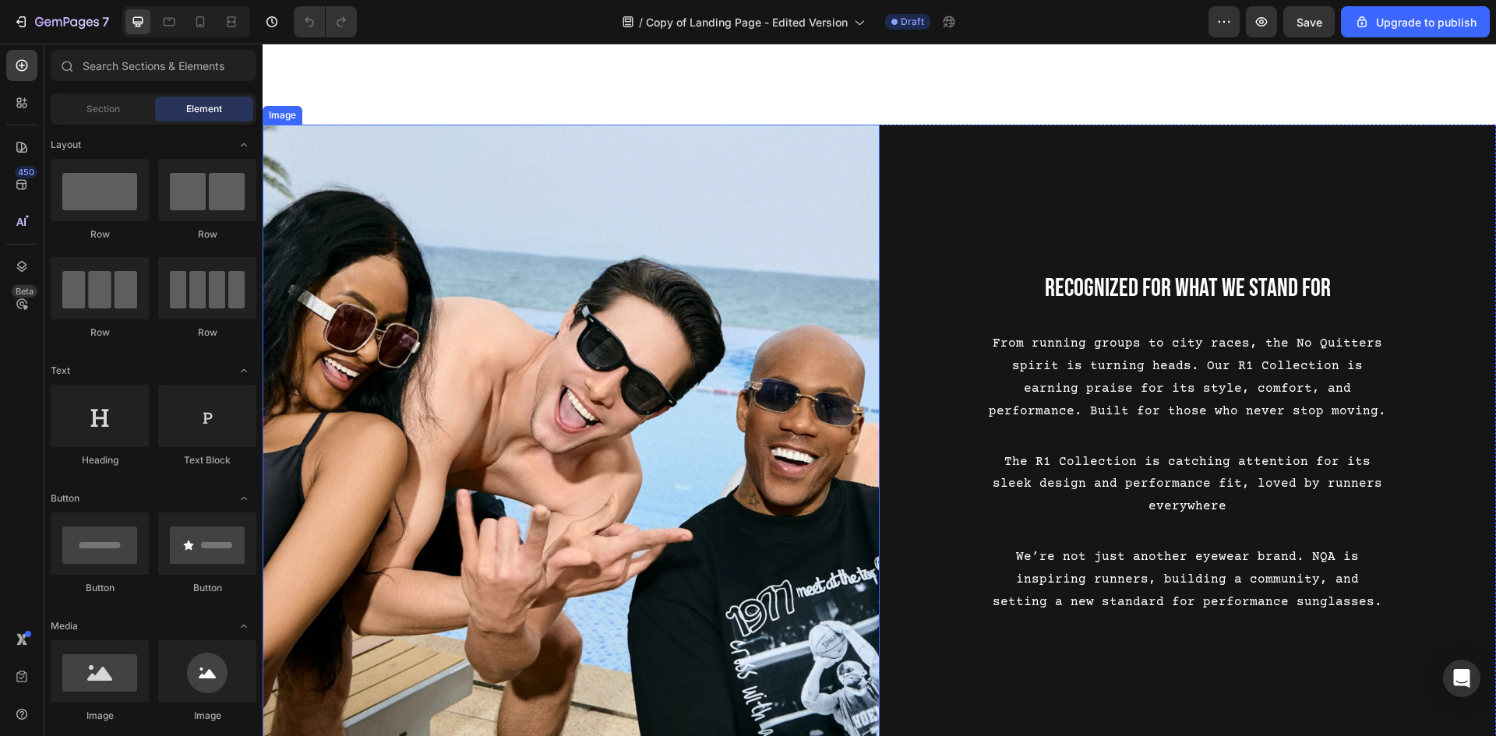
click at [726, 369] on img at bounding box center [571, 449] width 617 height 649
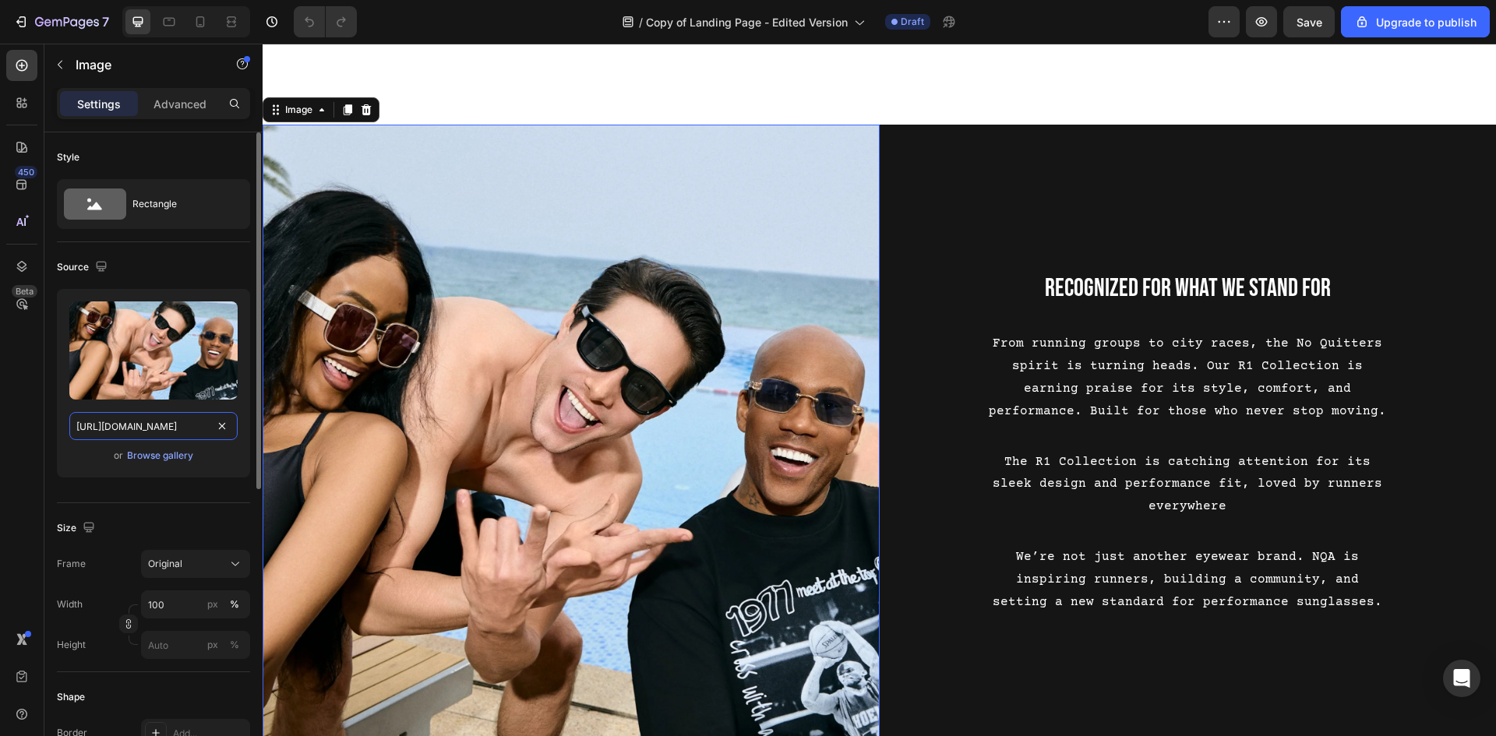
click at [170, 425] on input "https://cdn.shopify.com/s/files/1/0962/9637/0515/files/gempages_568746813603972…" at bounding box center [153, 426] width 168 height 28
paste input "example_image_runner_1.png?v=1756204987"
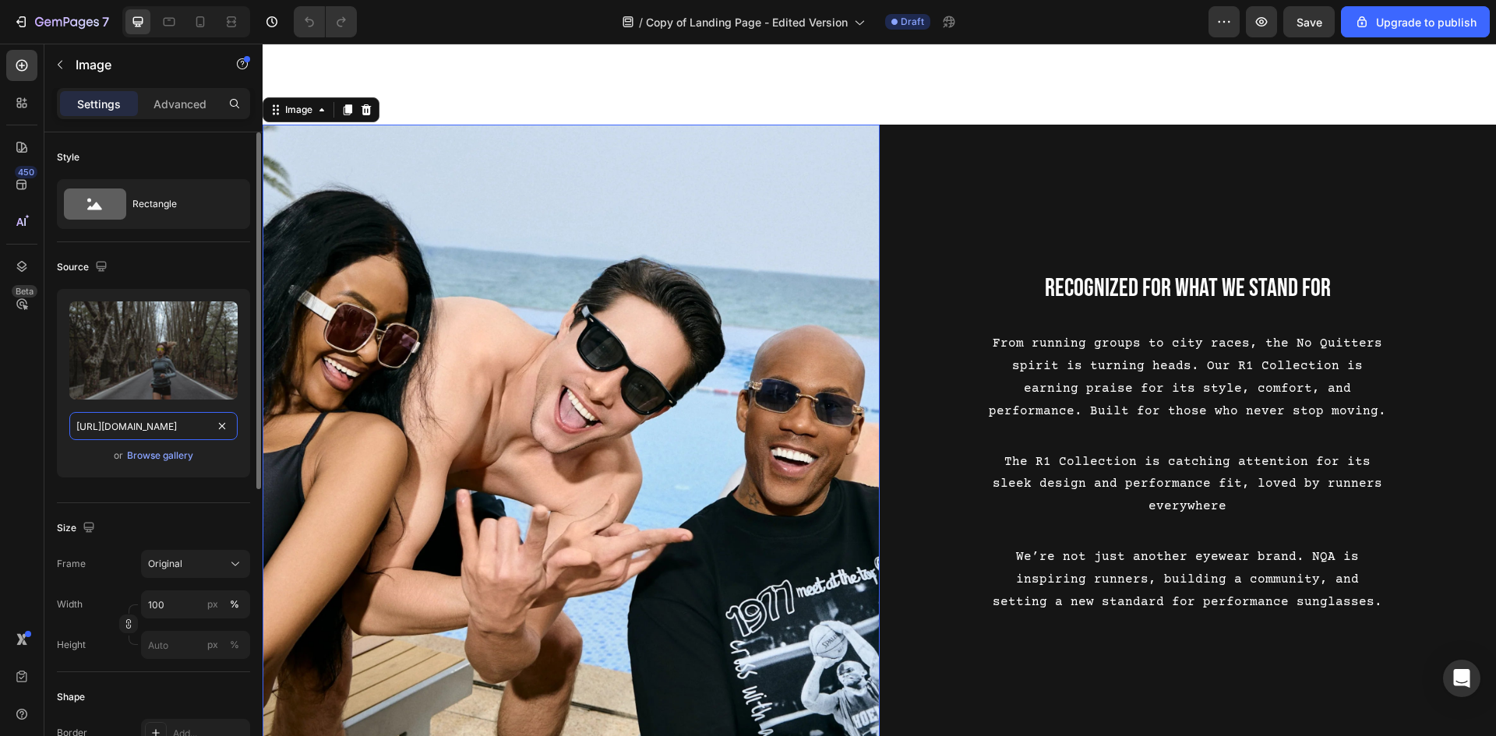
type input "https://cdn.shopify.com/s/files/1/0962/9637/0515/files/example_image_runner_1.p…"
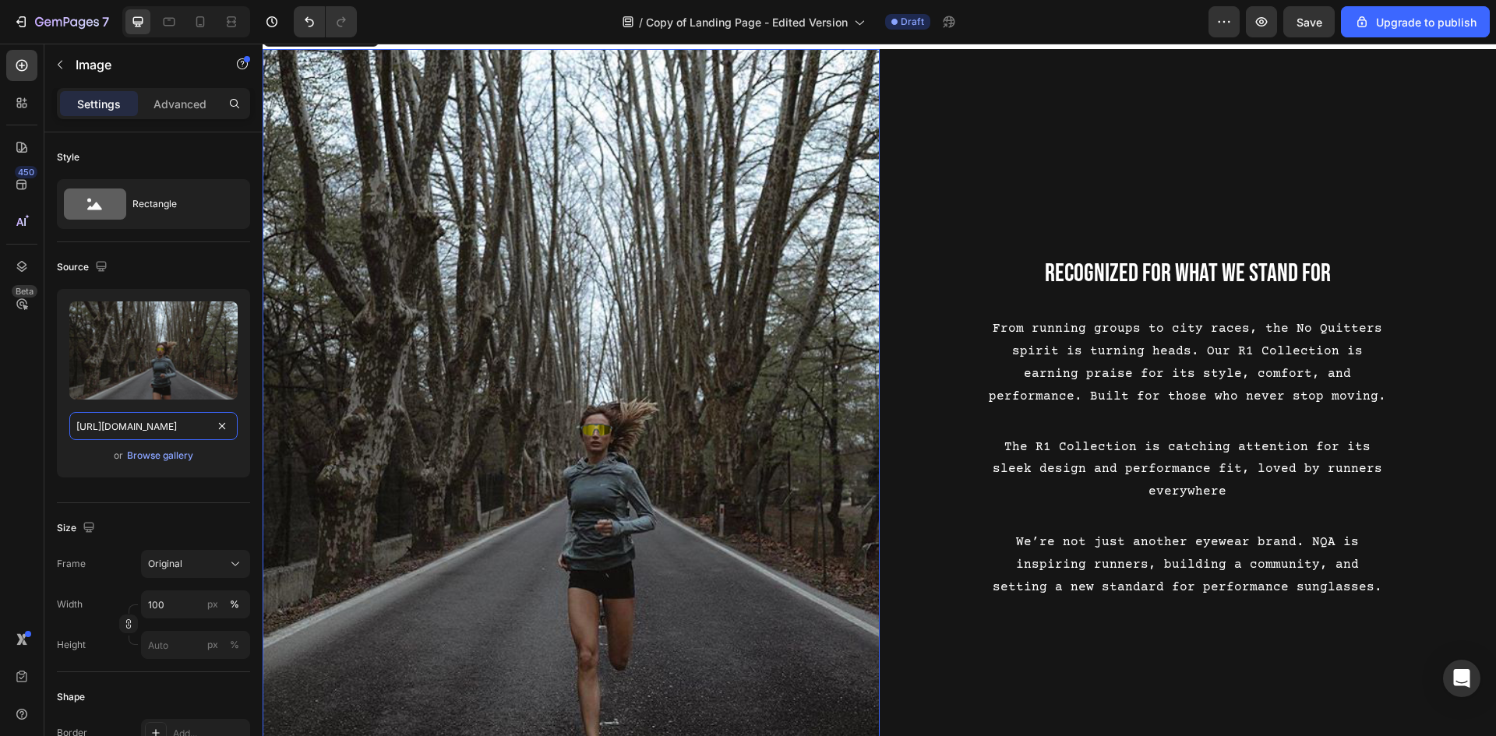
scroll to position [2727, 0]
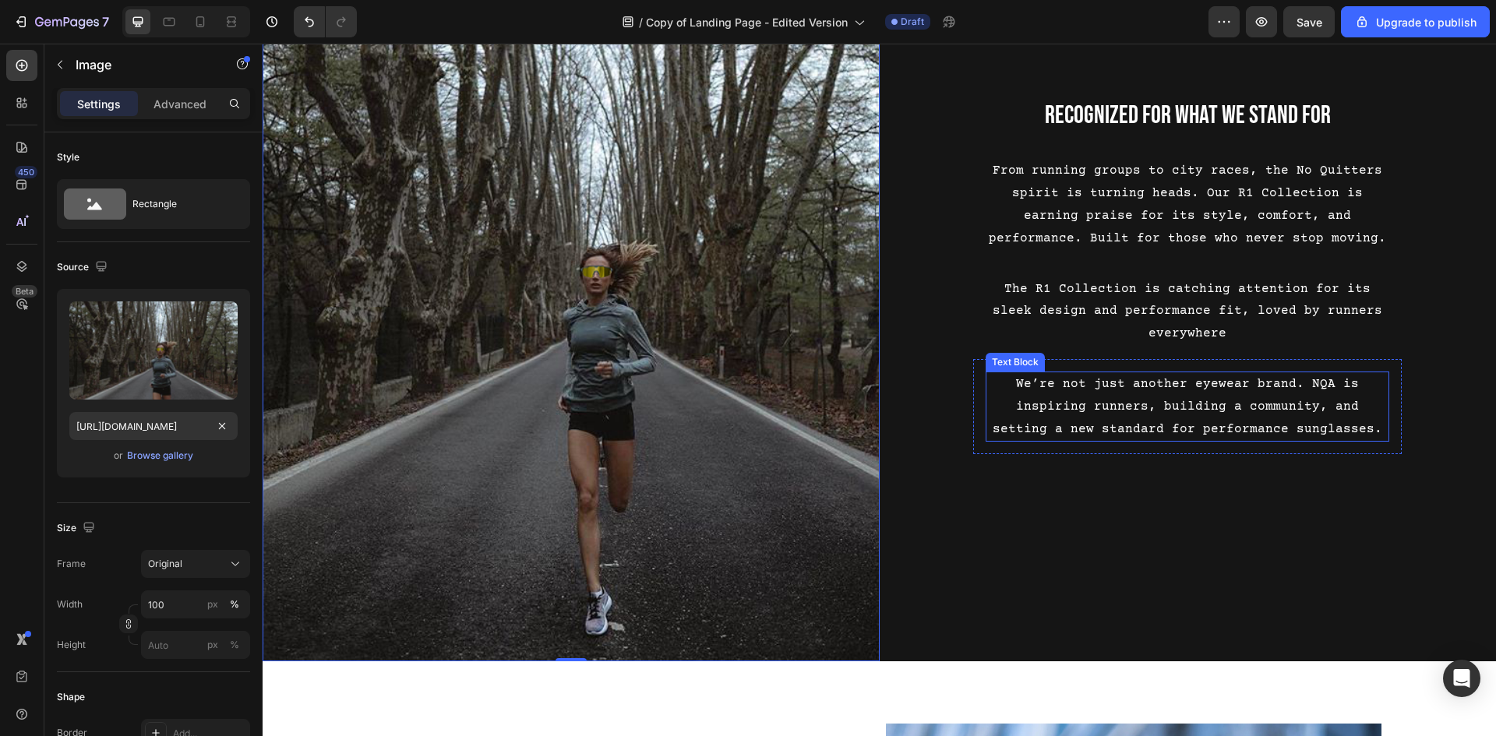
click at [1058, 419] on p "We’re not just another eyewear brand. NQA is inspiring runners, building a comm…" at bounding box center [1187, 406] width 400 height 67
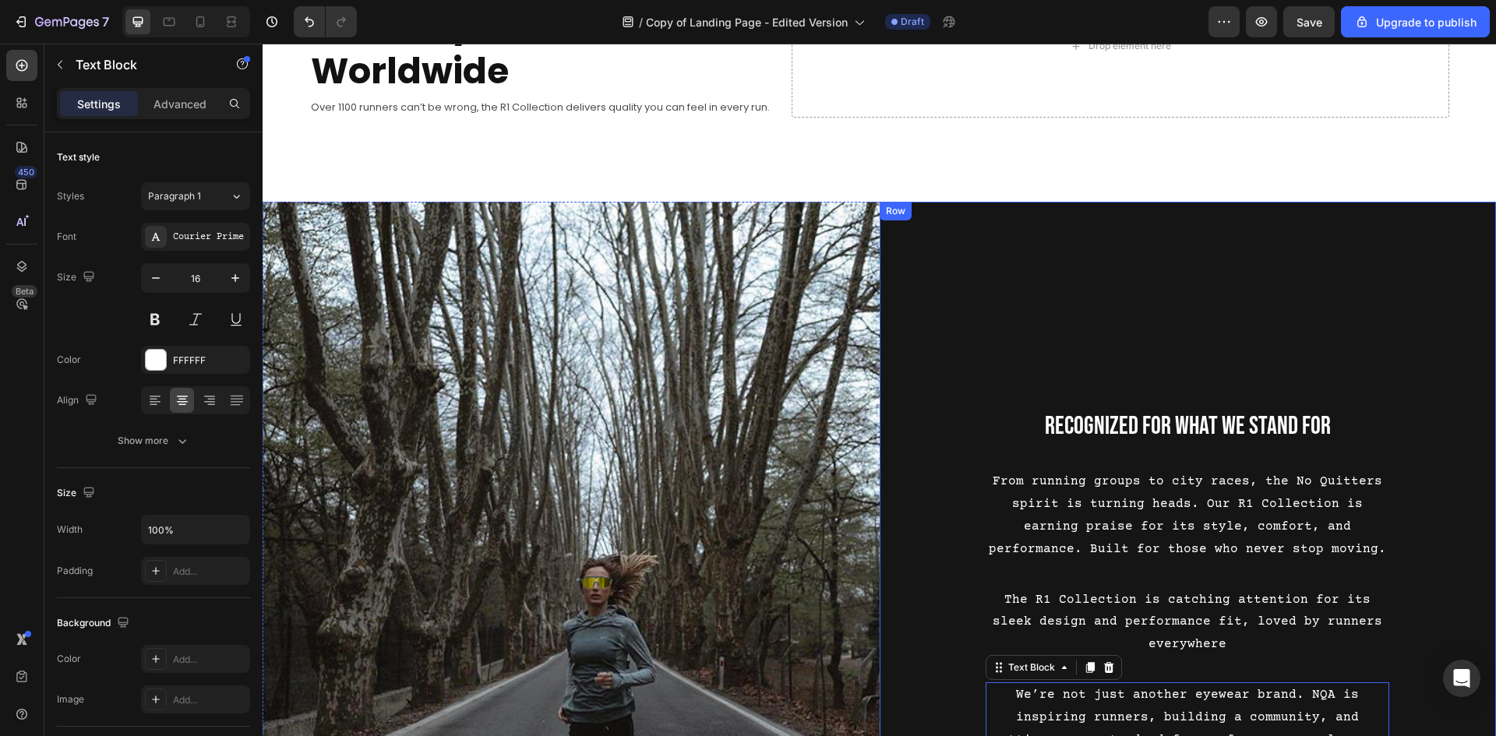
scroll to position [2415, 0]
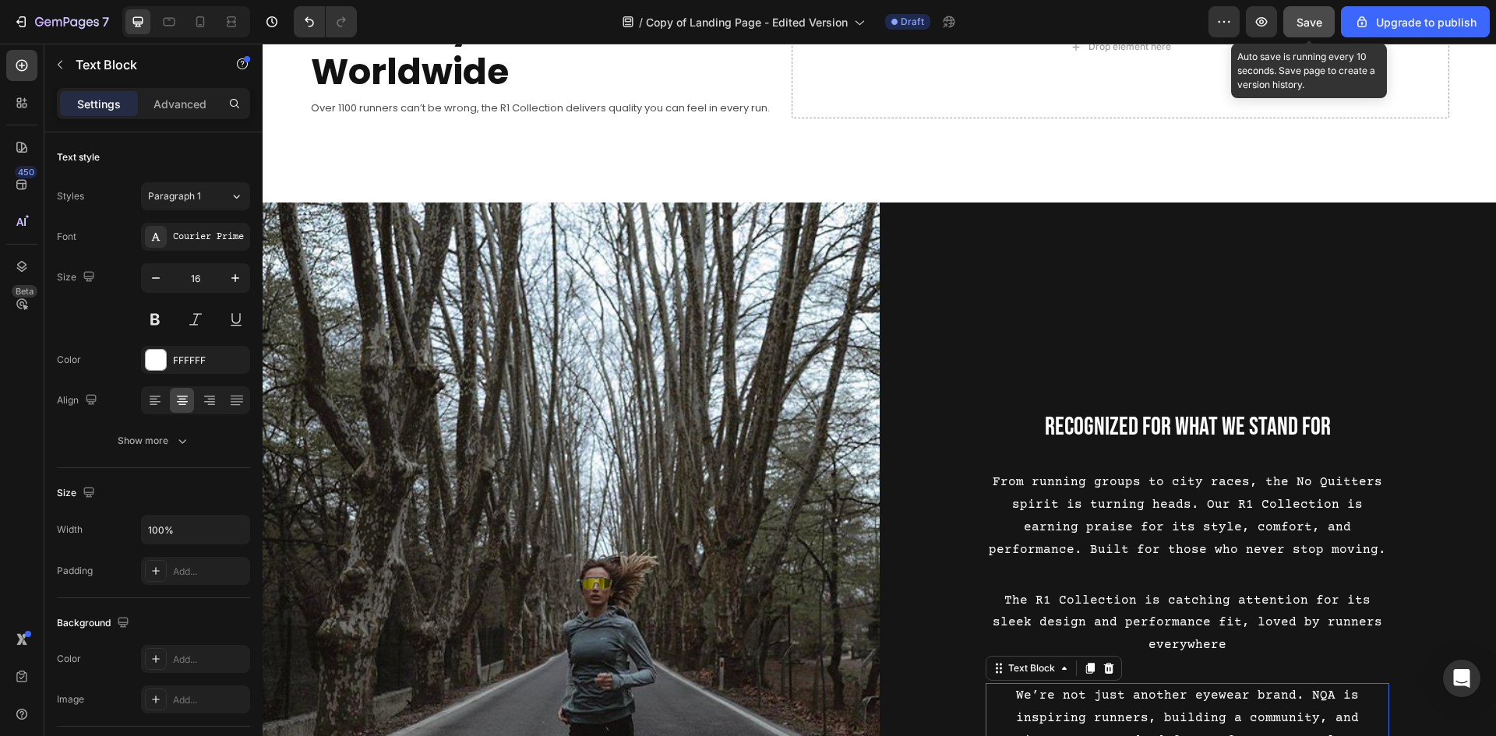
click at [1305, 22] on span "Save" at bounding box center [1309, 22] width 26 height 13
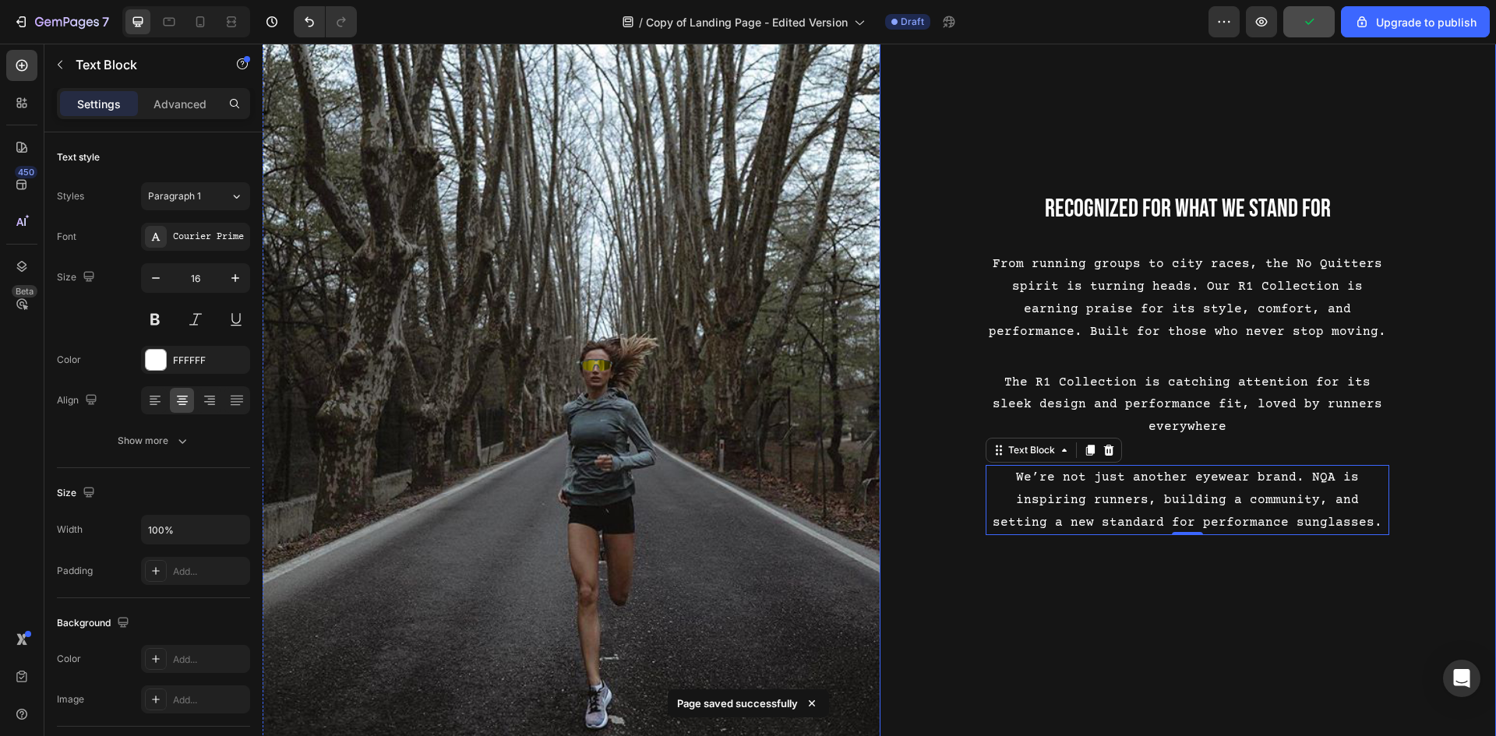
scroll to position [2649, 0]
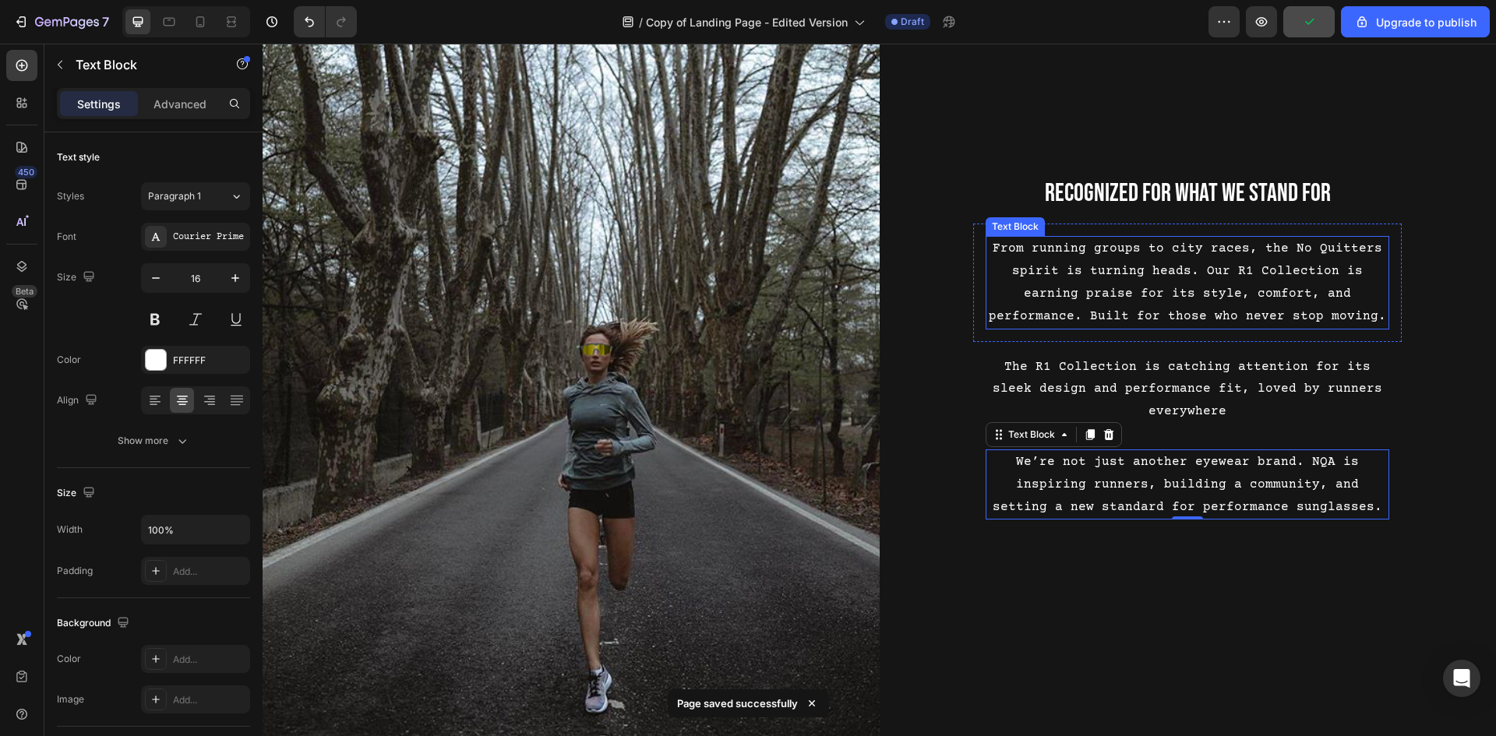
click at [1157, 294] on p "From running groups to city races, the No Quitters spirit is turning heads. Our…" at bounding box center [1187, 283] width 400 height 90
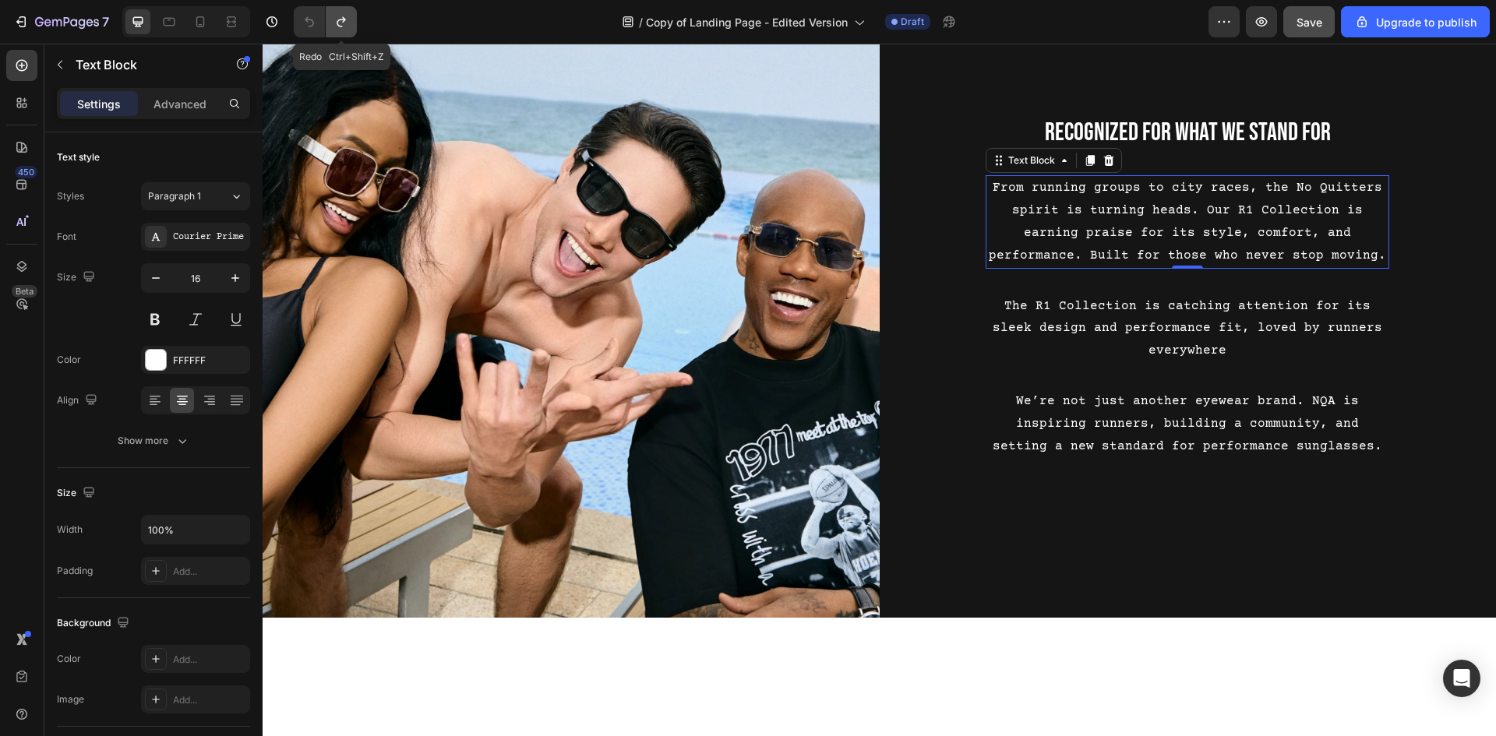
click at [351, 23] on button "Undo/Redo" at bounding box center [341, 21] width 31 height 31
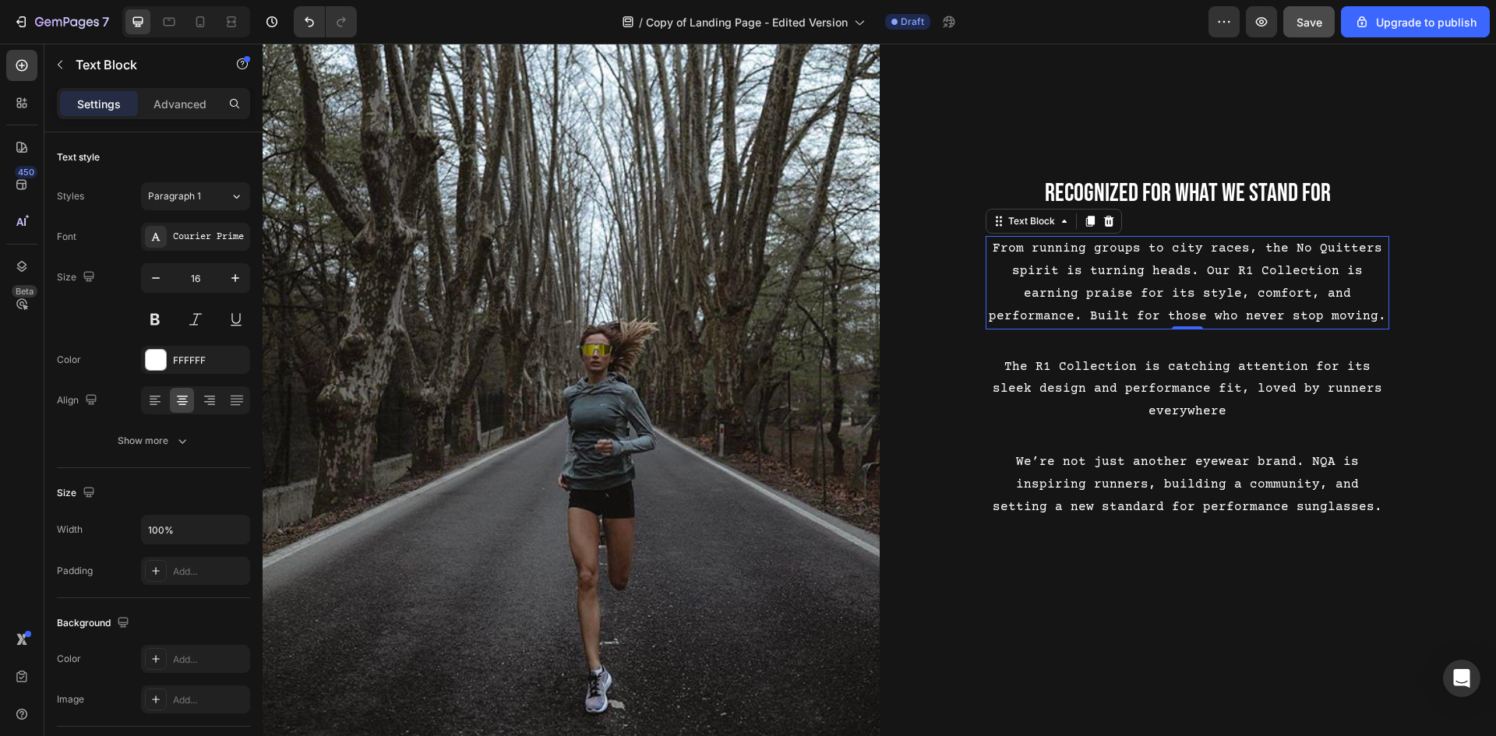
click at [1295, 19] on button "Save" at bounding box center [1308, 21] width 51 height 31
click at [94, 10] on button "7" at bounding box center [61, 21] width 110 height 31
